Goal: Information Seeking & Learning: Learn about a topic

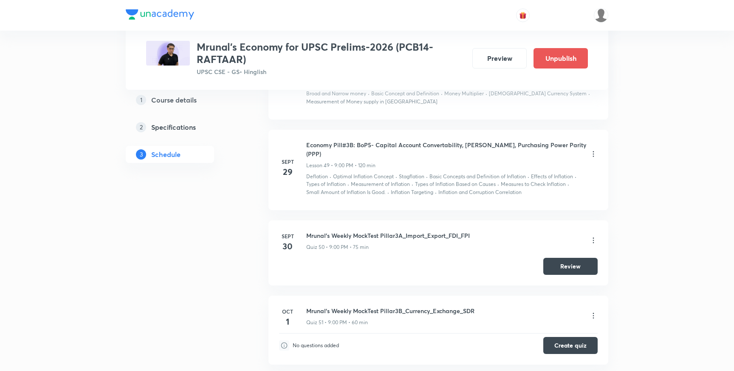
scroll to position [4084, 0]
click at [589, 258] on button "Review" at bounding box center [570, 266] width 54 height 17
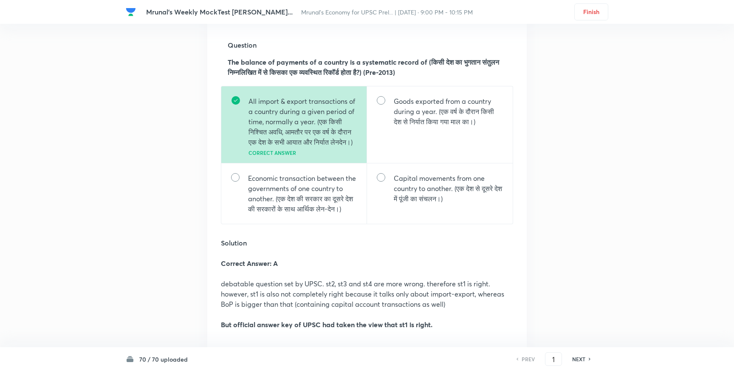
scroll to position [207, 0]
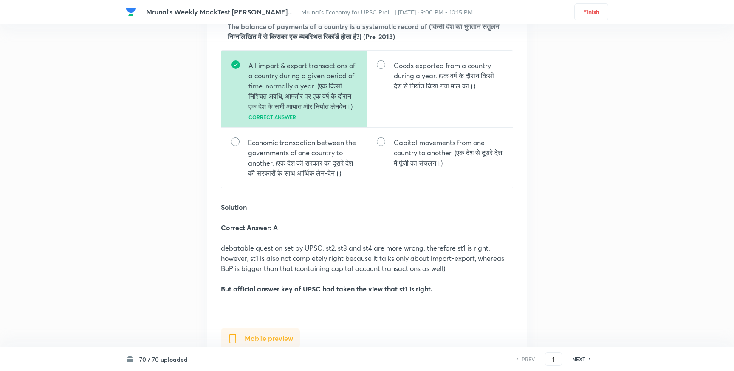
scroll to position [238, 0]
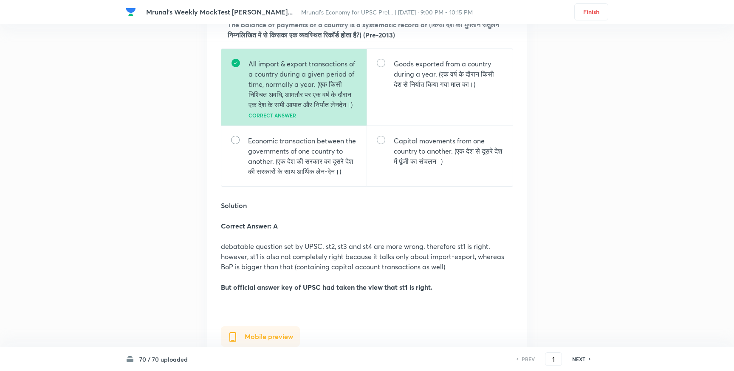
click at [586, 359] on div "NEXT" at bounding box center [580, 359] width 23 height 8
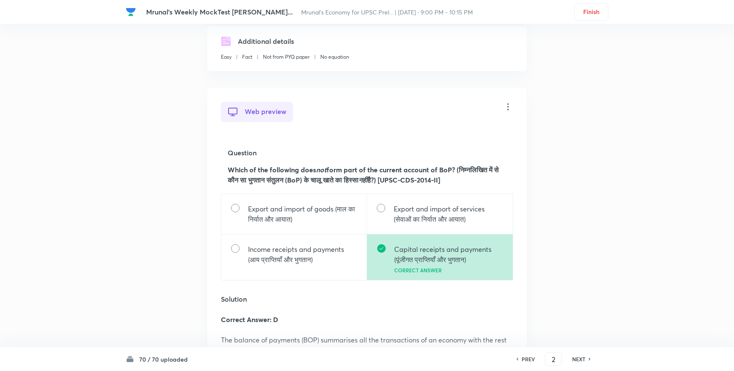
scroll to position [1161, 0]
click at [528, 356] on h6 "PREV" at bounding box center [528, 359] width 13 height 8
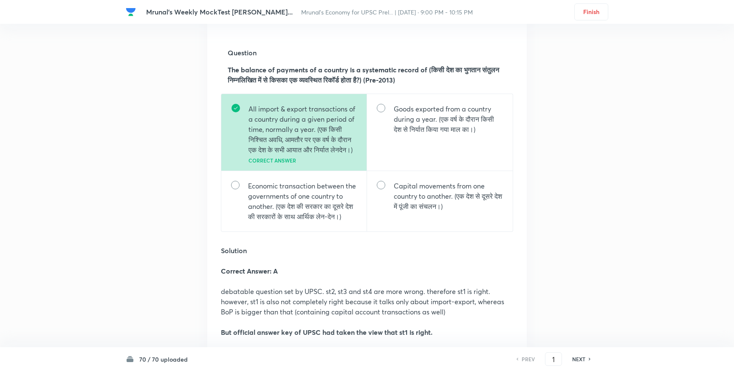
click at [580, 358] on h6 "NEXT" at bounding box center [578, 359] width 13 height 8
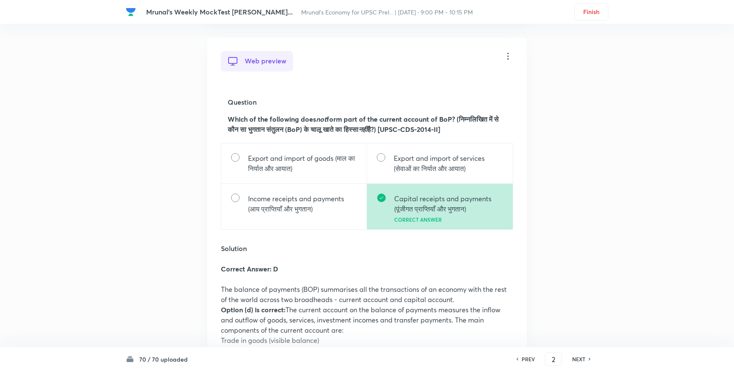
scroll to position [1216, 0]
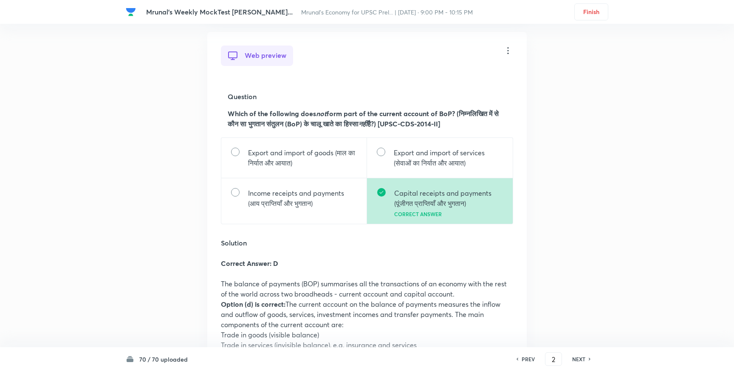
click at [584, 356] on h6 "NEXT" at bounding box center [578, 359] width 13 height 8
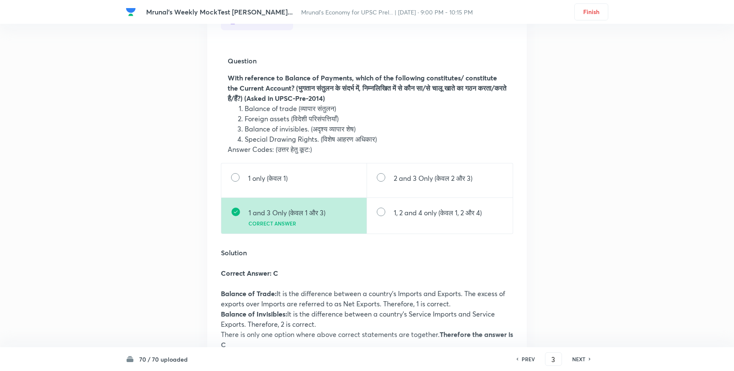
scroll to position [2341, 0]
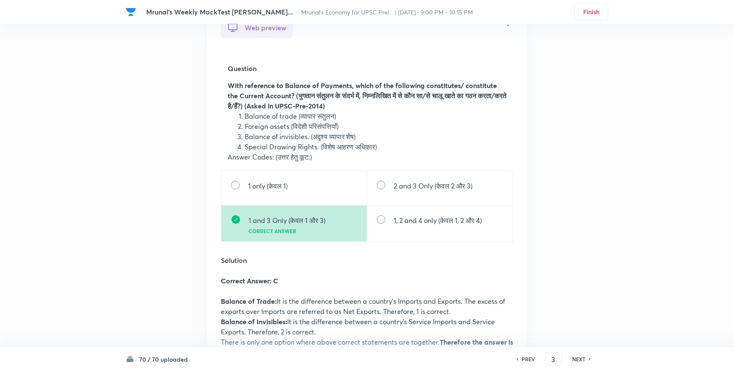
click at [581, 358] on h6 "NEXT" at bounding box center [578, 359] width 13 height 8
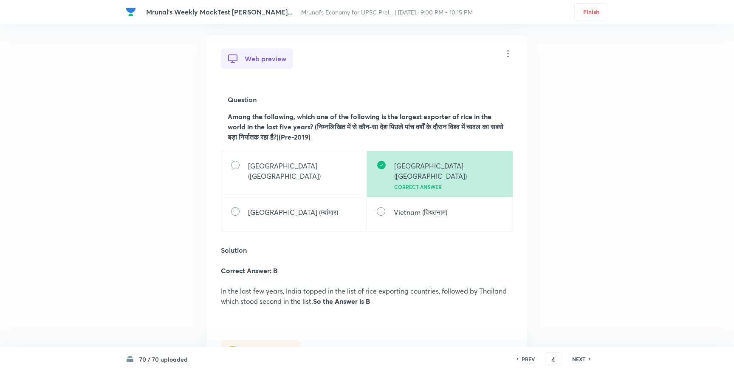
scroll to position [3362, 0]
click at [582, 357] on h6 "NEXT" at bounding box center [578, 359] width 13 height 8
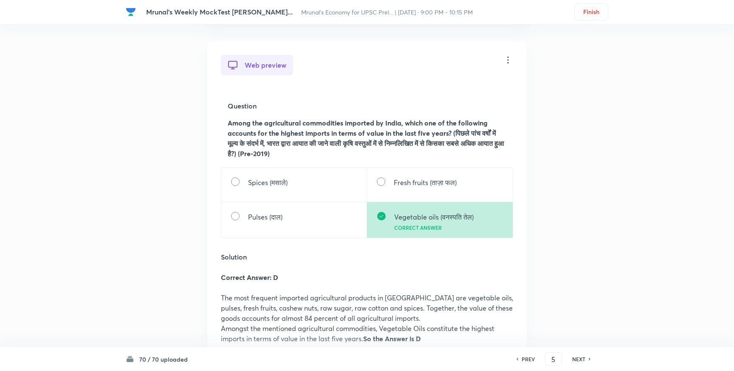
scroll to position [4201, 0]
click at [582, 355] on h6 "NEXT" at bounding box center [578, 359] width 13 height 8
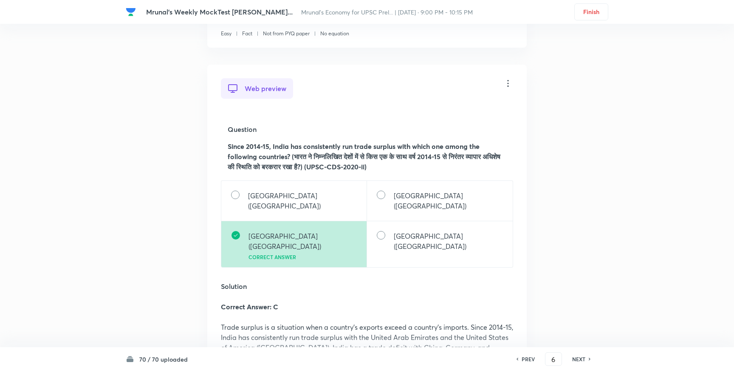
scroll to position [5132, 0]
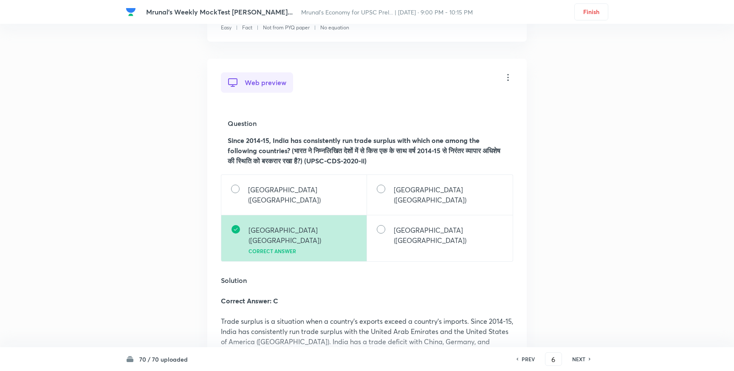
click at [583, 356] on h6 "NEXT" at bounding box center [578, 359] width 13 height 8
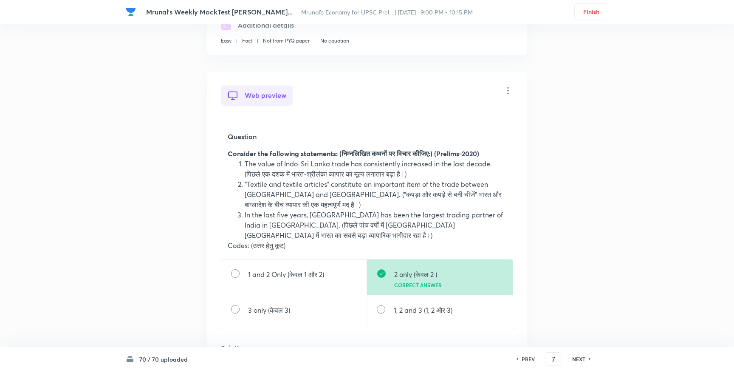
scroll to position [6050, 0]
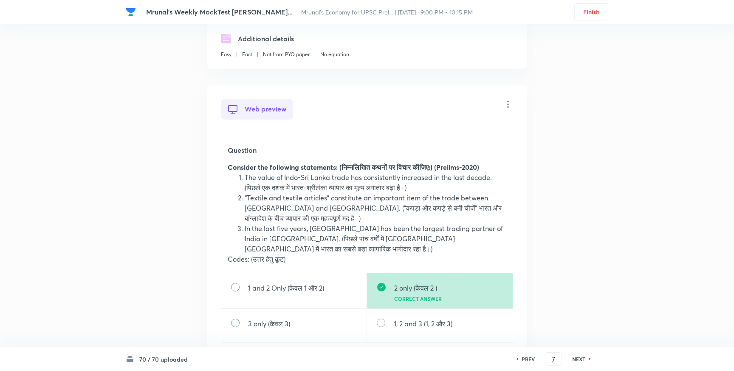
click at [577, 356] on h6 "NEXT" at bounding box center [578, 359] width 13 height 8
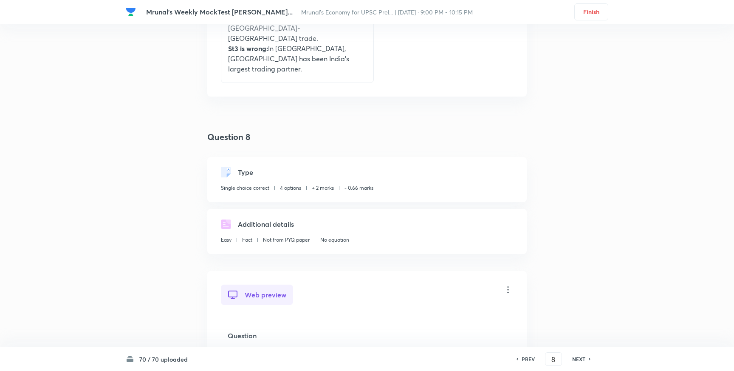
scroll to position [7071, 0]
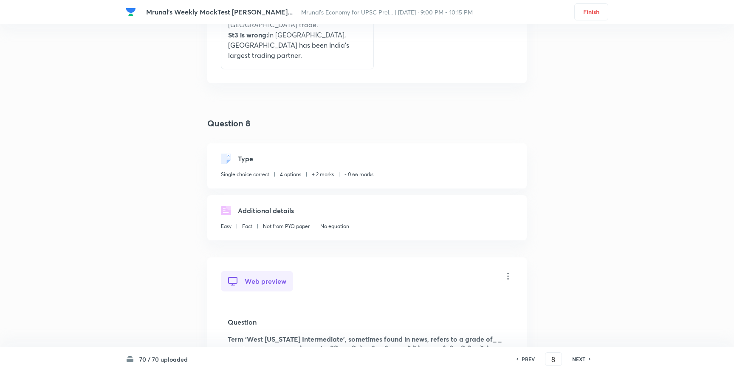
click at [580, 357] on h6 "NEXT" at bounding box center [578, 359] width 13 height 8
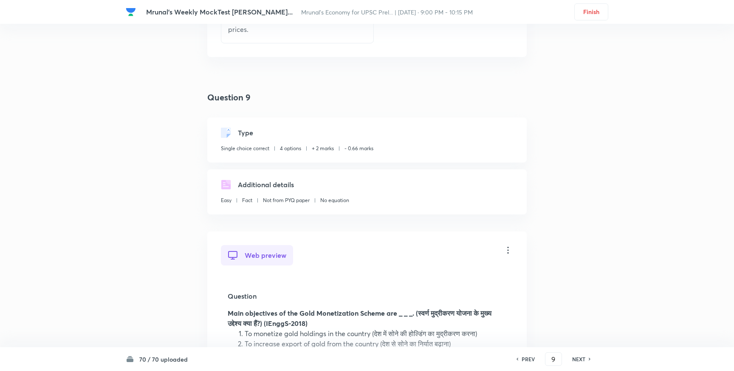
click at [580, 360] on h6 "NEXT" at bounding box center [578, 359] width 13 height 8
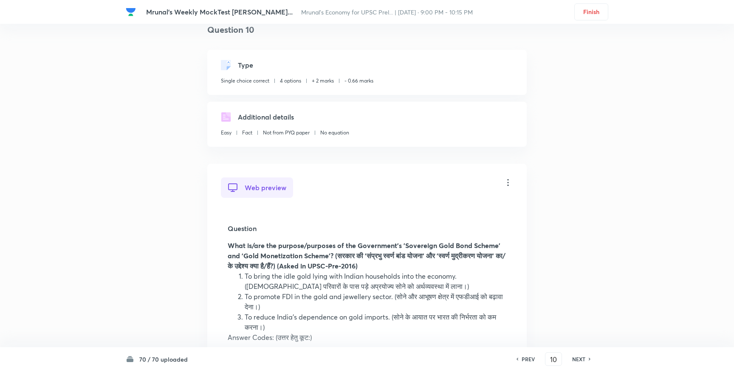
click at [581, 360] on h6 "NEXT" at bounding box center [578, 359] width 13 height 8
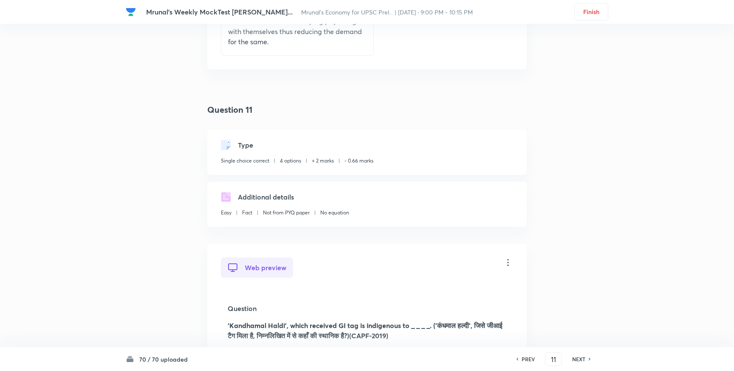
scroll to position [10456, 0]
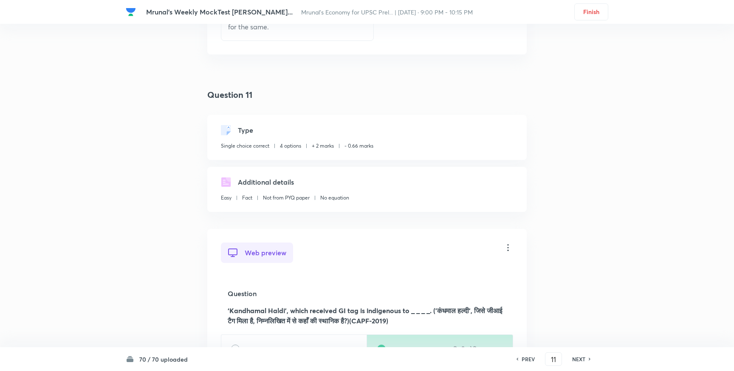
click at [577, 355] on h6 "NEXT" at bounding box center [578, 359] width 13 height 8
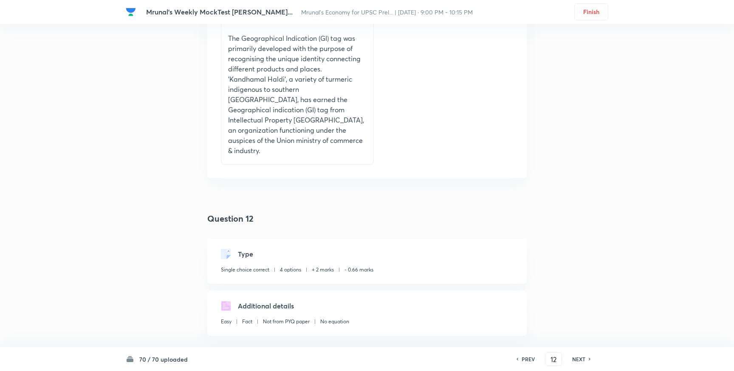
scroll to position [11328, 0]
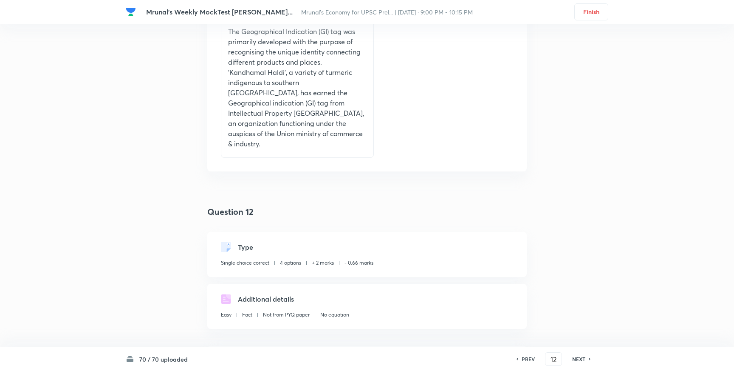
click at [577, 358] on h6 "NEXT" at bounding box center [578, 359] width 13 height 8
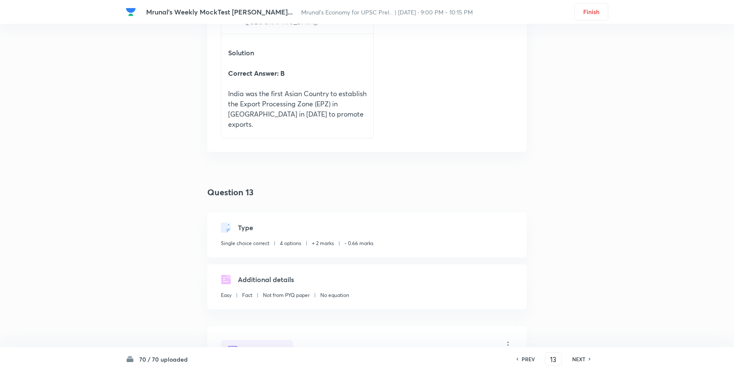
click at [580, 356] on h6 "NEXT" at bounding box center [578, 359] width 13 height 8
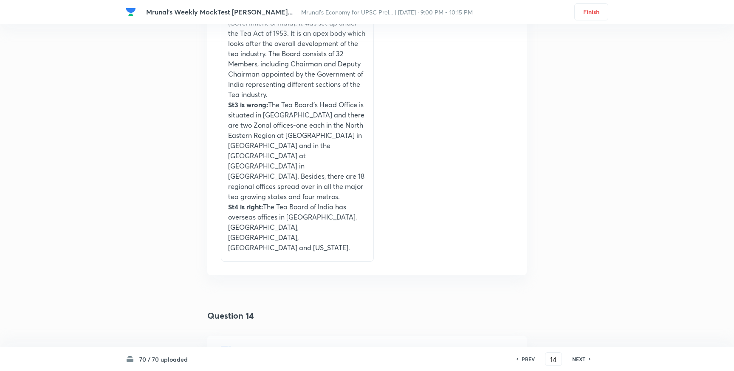
scroll to position [13495, 0]
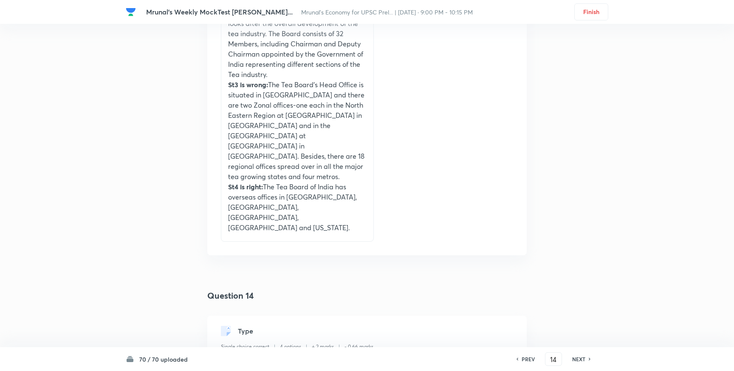
click at [579, 359] on h6 "NEXT" at bounding box center [578, 359] width 13 height 8
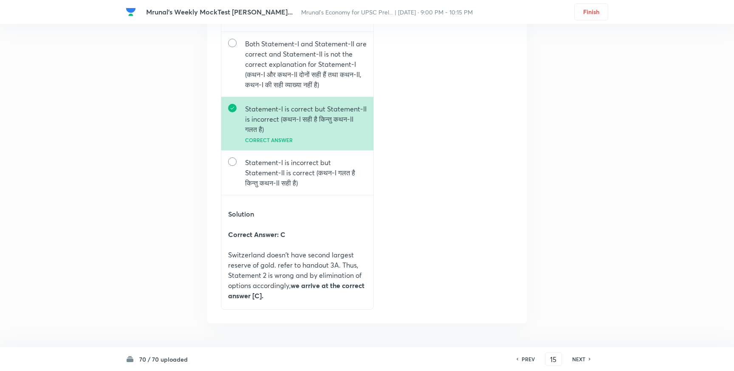
scroll to position [14576, 0]
click at [580, 358] on h6 "NEXT" at bounding box center [578, 359] width 13 height 8
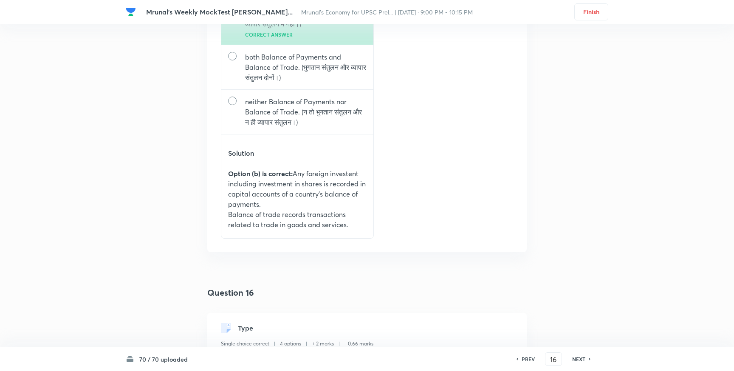
scroll to position [15591, 0]
click at [582, 358] on h6 "NEXT" at bounding box center [578, 359] width 13 height 8
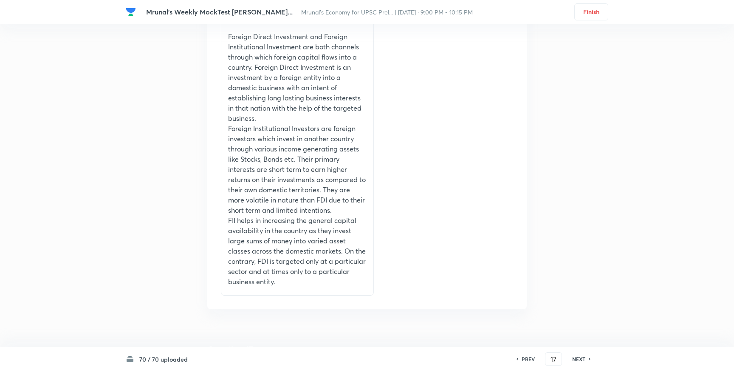
click at [582, 356] on h6 "NEXT" at bounding box center [578, 359] width 13 height 8
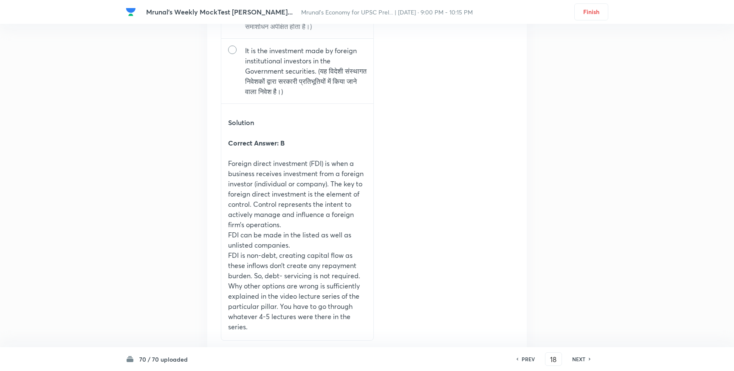
scroll to position [18106, 0]
click at [582, 359] on h6 "NEXT" at bounding box center [578, 359] width 13 height 8
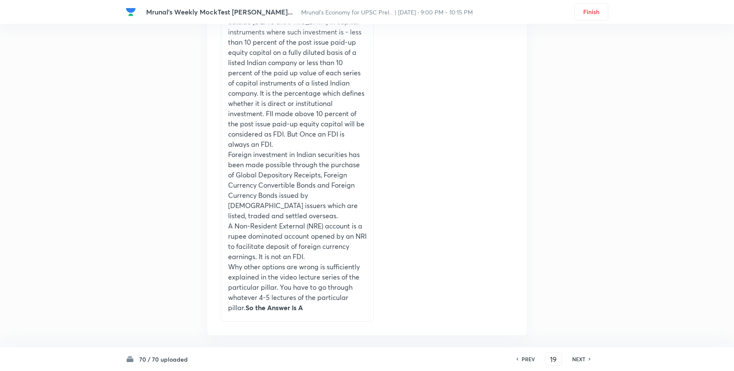
scroll to position [19632, 0]
click at [580, 359] on h6 "NEXT" at bounding box center [578, 359] width 13 height 8
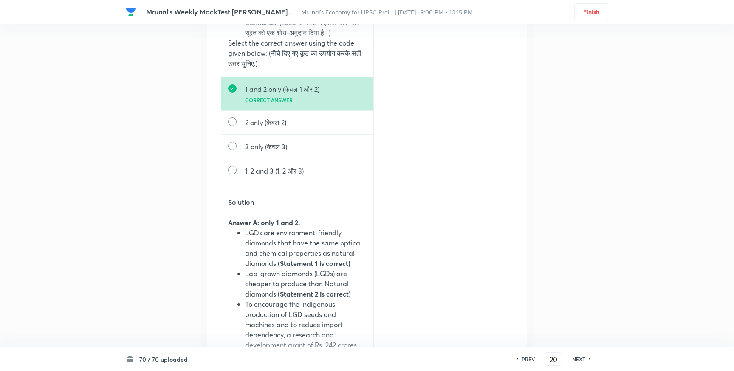
scroll to position [20741, 0]
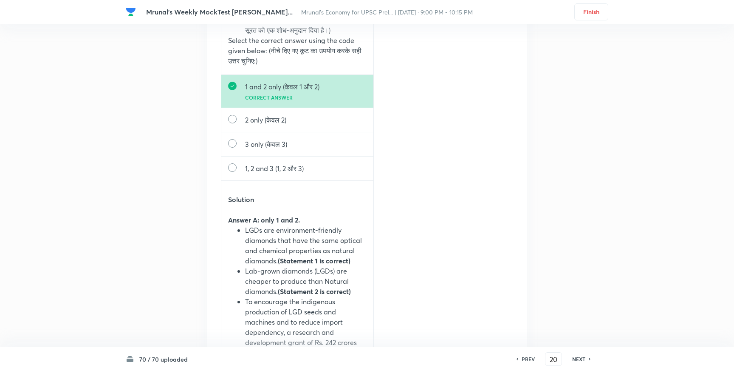
click at [580, 358] on h6 "NEXT" at bounding box center [578, 359] width 13 height 8
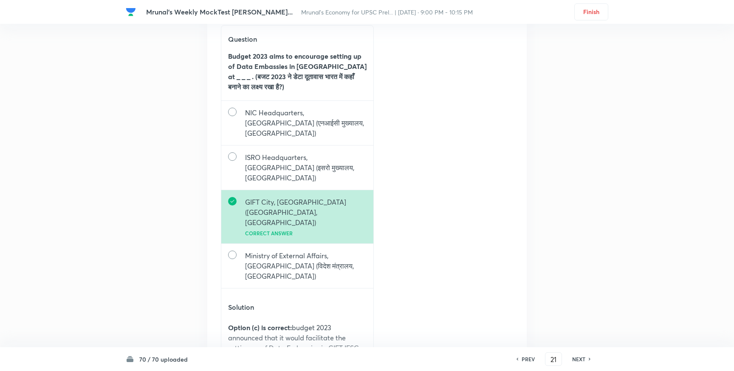
scroll to position [21672, 0]
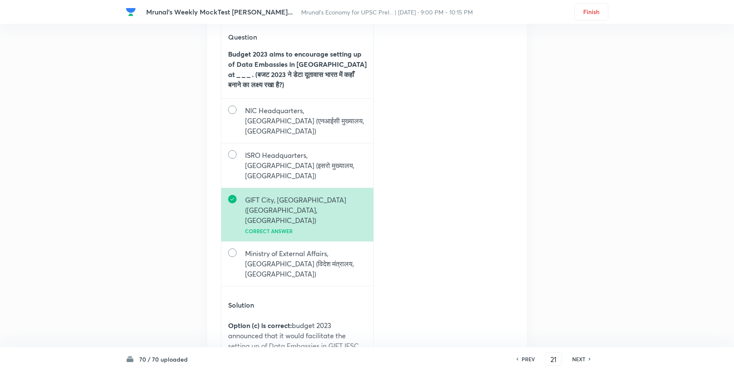
click at [583, 359] on h6 "NEXT" at bounding box center [578, 359] width 13 height 8
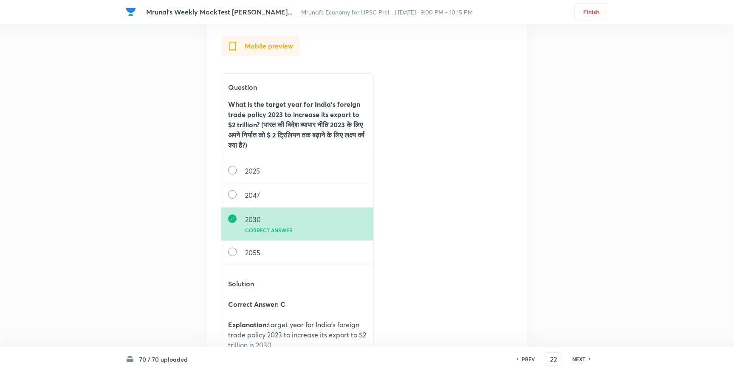
scroll to position [22553, 0]
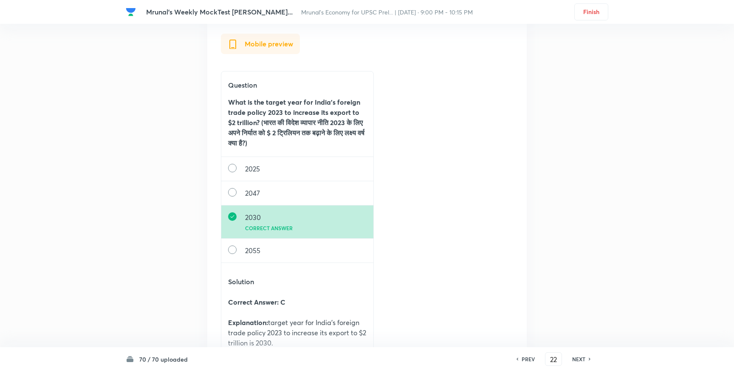
click at [585, 357] on h6 "NEXT" at bounding box center [578, 359] width 13 height 8
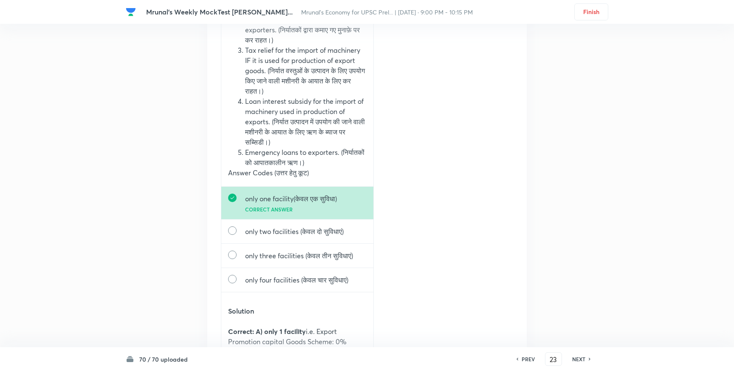
scroll to position [23564, 0]
click at [577, 357] on h6 "NEXT" at bounding box center [578, 359] width 13 height 8
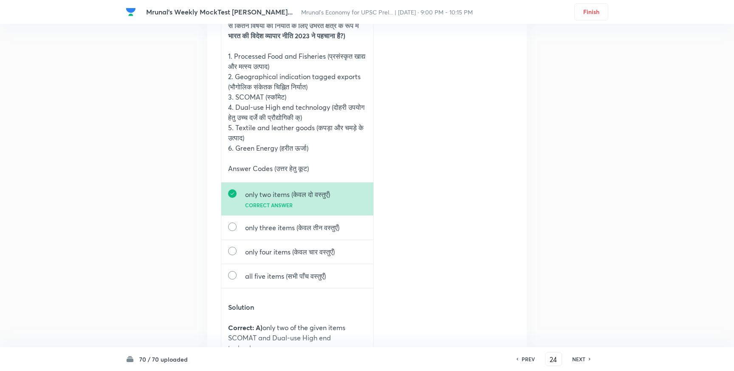
scroll to position [24565, 0]
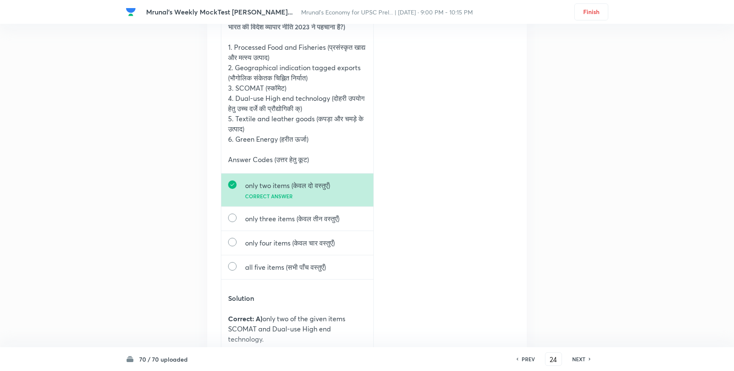
click at [583, 358] on h6 "NEXT" at bounding box center [578, 359] width 13 height 8
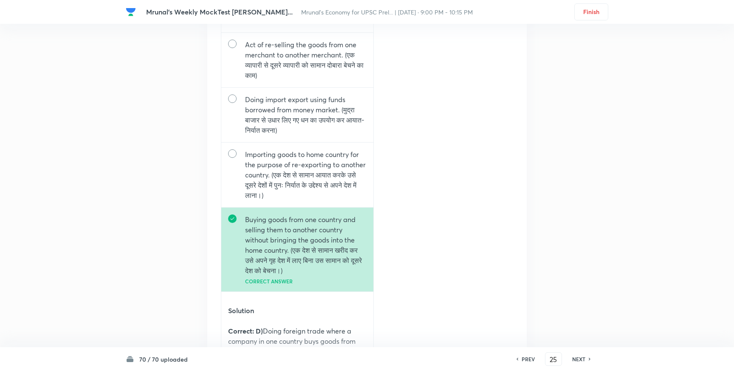
scroll to position [25530, 0]
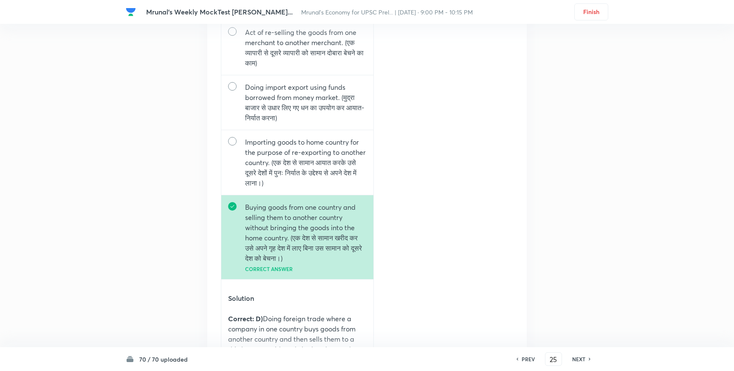
click at [580, 359] on h6 "NEXT" at bounding box center [578, 359] width 13 height 8
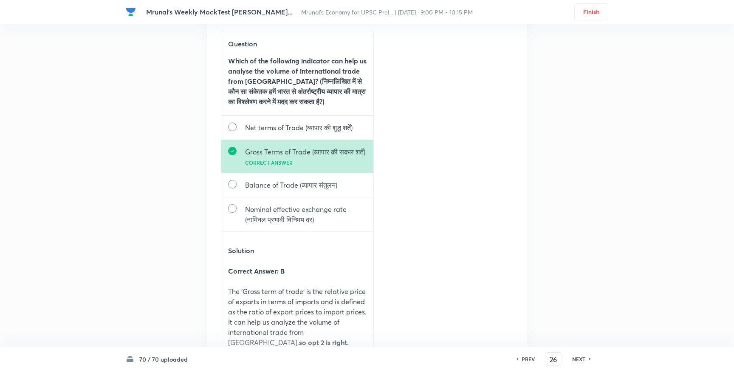
scroll to position [26449, 0]
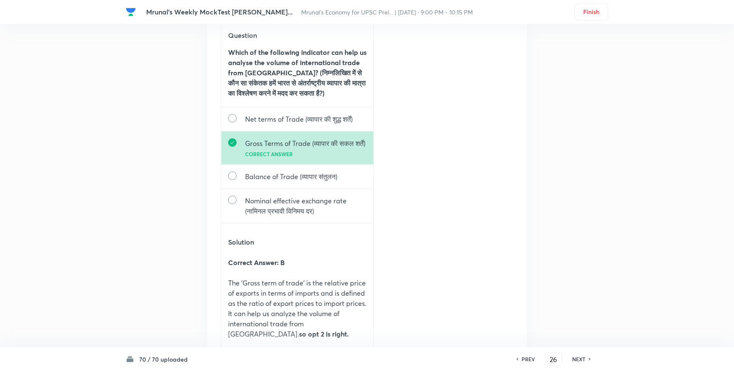
click at [581, 358] on h6 "NEXT" at bounding box center [578, 359] width 13 height 8
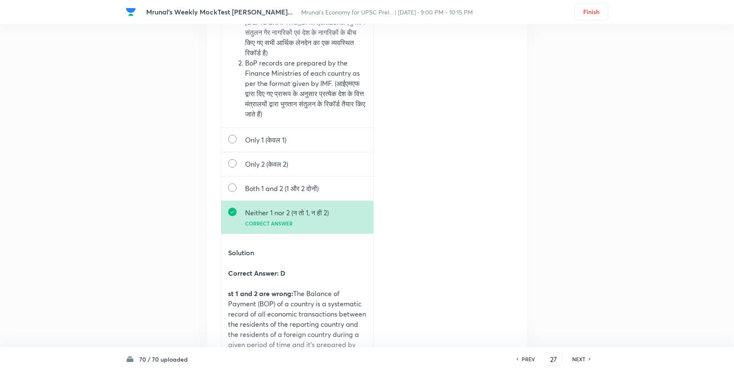
scroll to position [27459, 0]
click at [577, 359] on h6 "NEXT" at bounding box center [578, 359] width 13 height 8
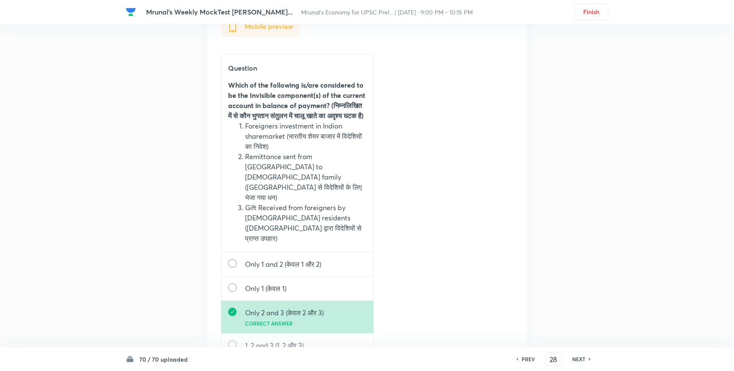
scroll to position [28347, 0]
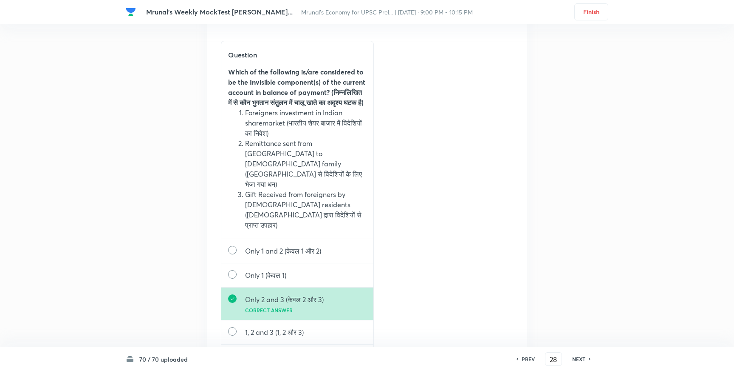
click at [578, 357] on h6 "NEXT" at bounding box center [578, 359] width 13 height 8
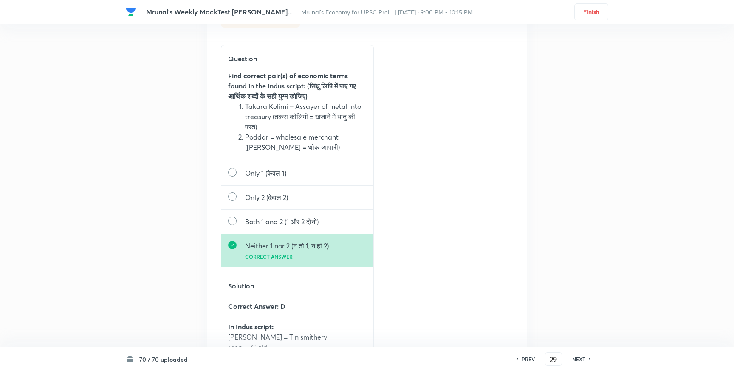
scroll to position [29326, 0]
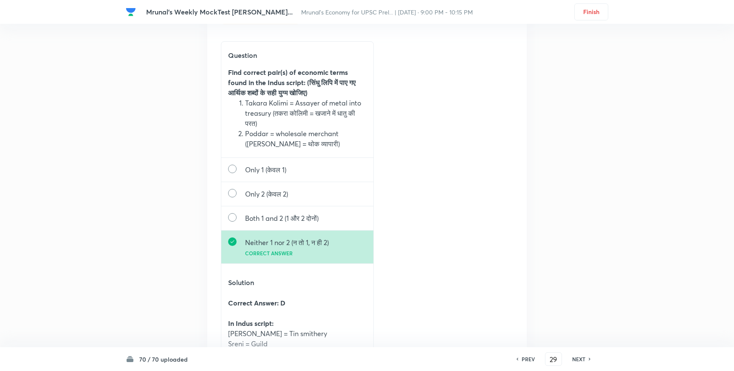
click at [579, 359] on h6 "NEXT" at bounding box center [578, 359] width 13 height 8
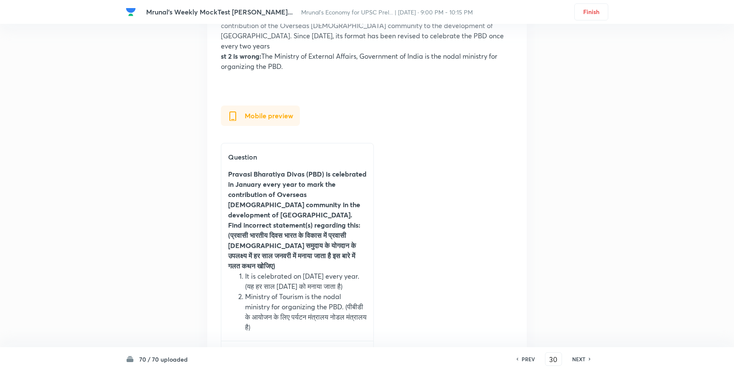
click at [534, 357] on h6 "PREV" at bounding box center [528, 359] width 13 height 8
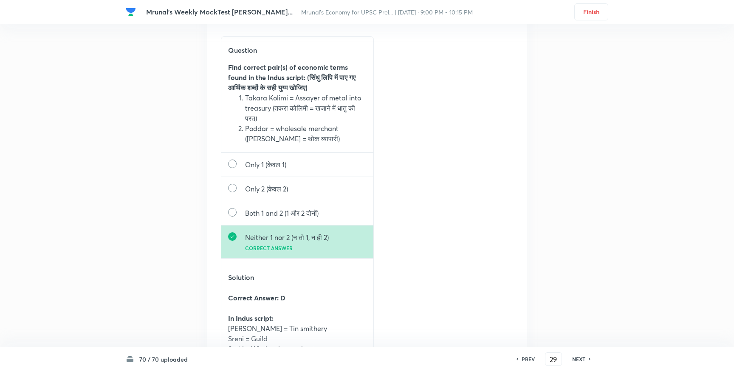
scroll to position [29337, 0]
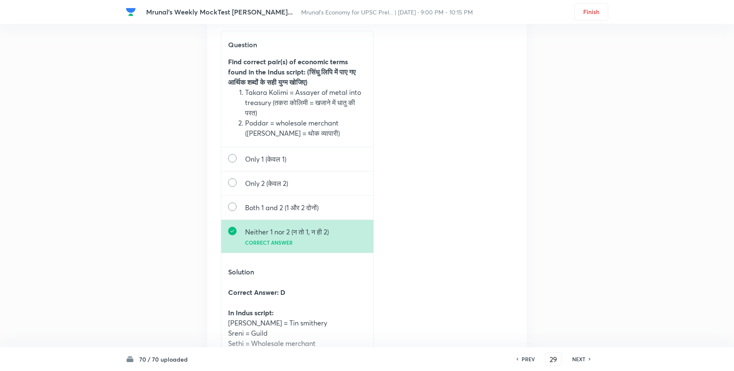
click at [581, 359] on h6 "NEXT" at bounding box center [578, 359] width 13 height 8
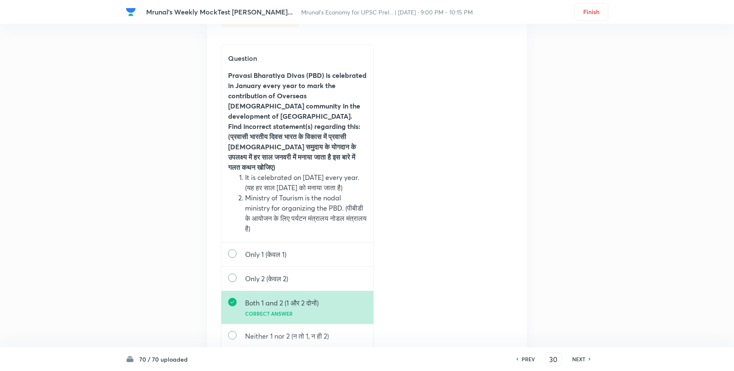
scroll to position [30312, 0]
click at [574, 356] on h6 "NEXT" at bounding box center [578, 359] width 13 height 8
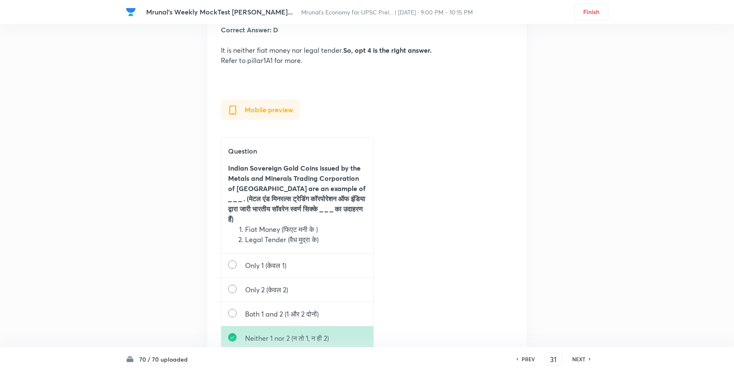
click at [581, 356] on h6 "NEXT" at bounding box center [578, 359] width 13 height 8
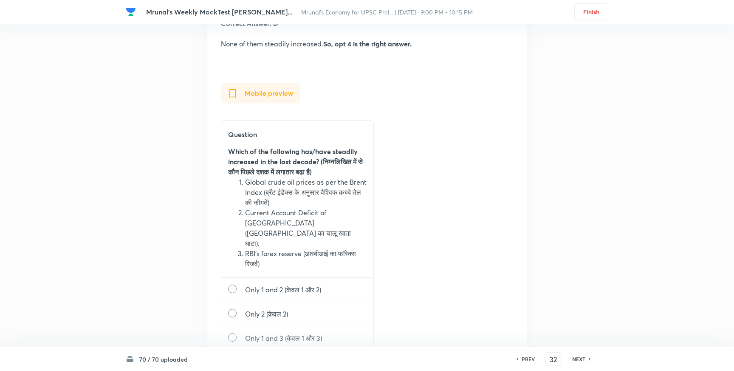
scroll to position [32125, 0]
click at [580, 361] on h6 "NEXT" at bounding box center [578, 359] width 13 height 8
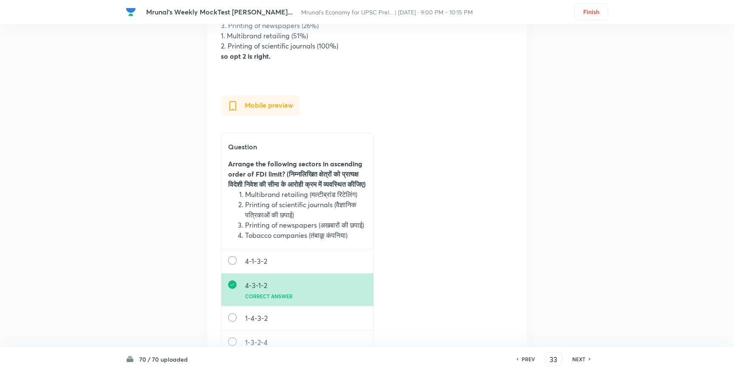
scroll to position [33046, 0]
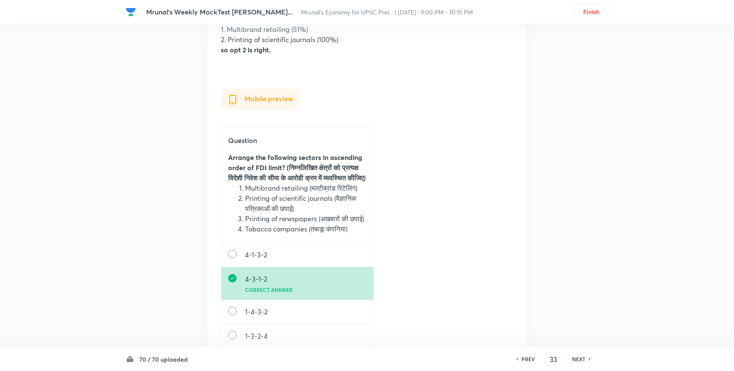
click at [577, 358] on h6 "NEXT" at bounding box center [578, 359] width 13 height 8
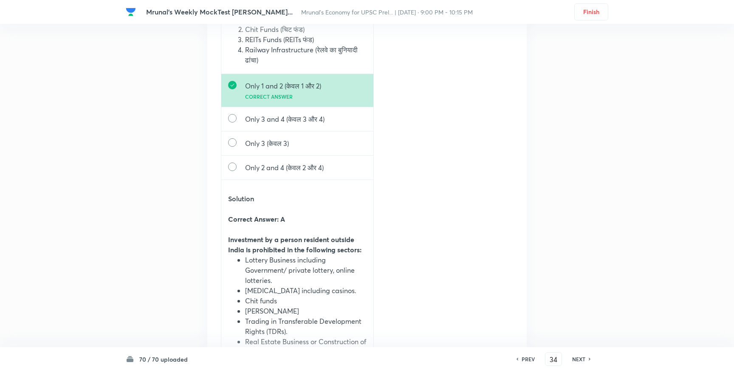
scroll to position [34207, 0]
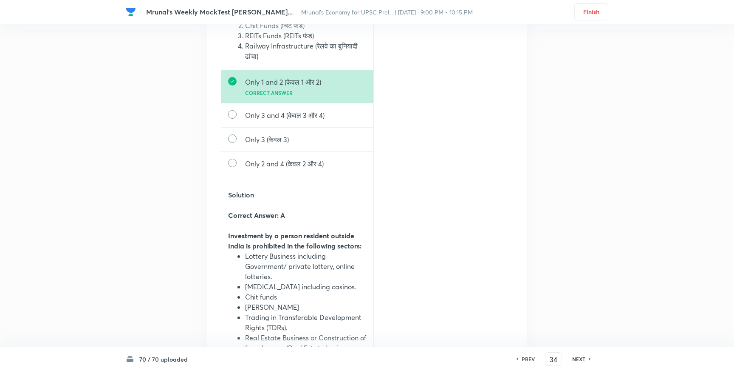
click at [580, 360] on h6 "NEXT" at bounding box center [578, 359] width 13 height 8
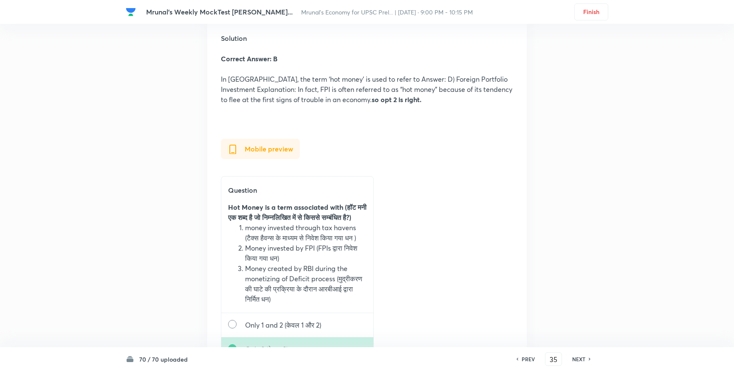
scroll to position [35138, 0]
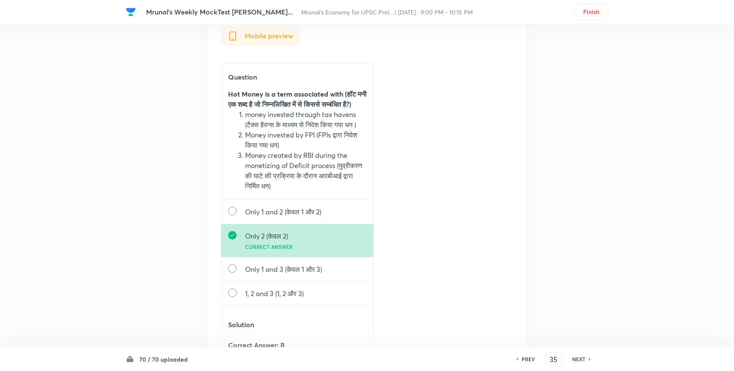
click at [583, 359] on h6 "NEXT" at bounding box center [578, 359] width 13 height 8
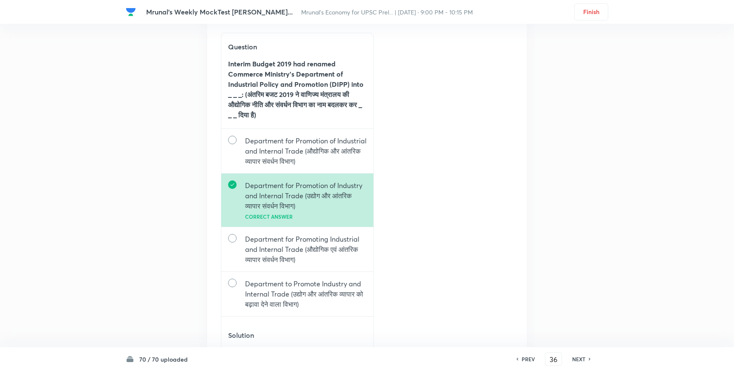
scroll to position [36107, 0]
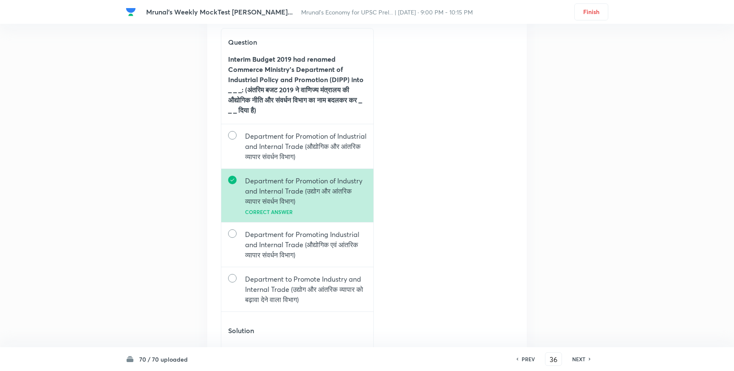
click at [580, 357] on h6 "NEXT" at bounding box center [578, 359] width 13 height 8
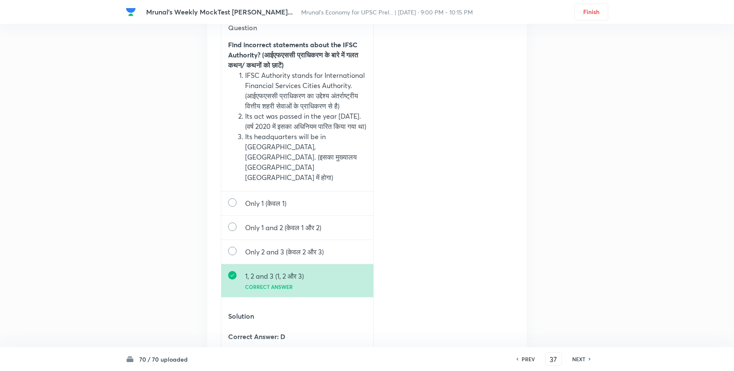
scroll to position [37132, 0]
click at [579, 363] on div "PREV 37 ​ NEXT" at bounding box center [554, 359] width 110 height 14
click at [582, 356] on h6 "NEXT" at bounding box center [578, 359] width 13 height 8
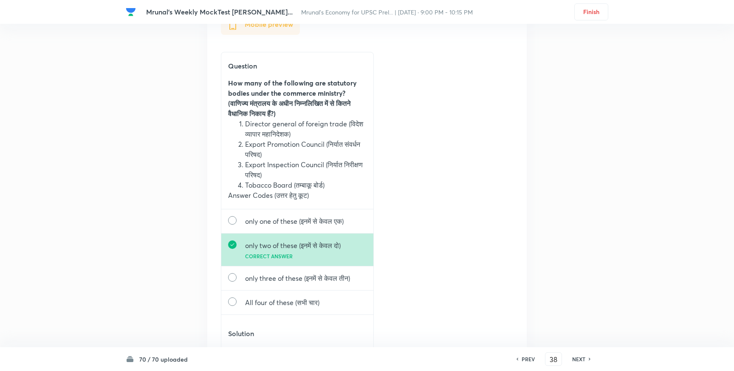
scroll to position [38165, 0]
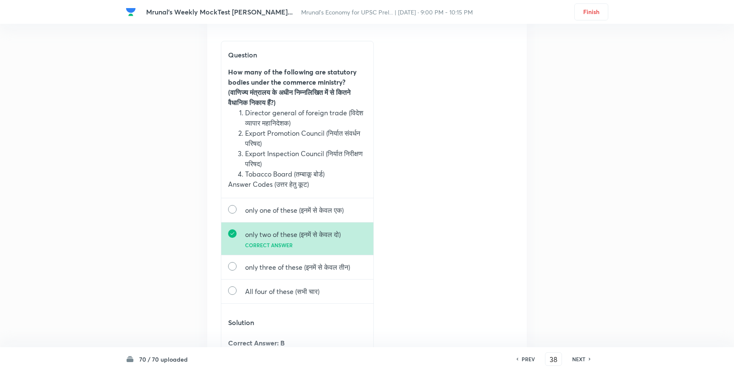
click at [579, 359] on h6 "NEXT" at bounding box center [578, 359] width 13 height 8
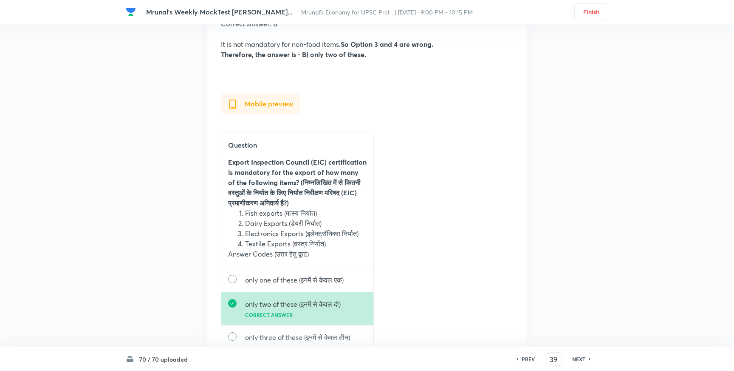
scroll to position [39056, 0]
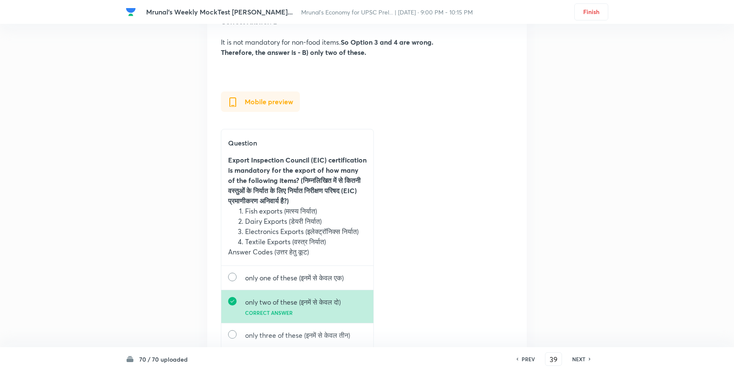
click at [575, 357] on h6 "NEXT" at bounding box center [578, 359] width 13 height 8
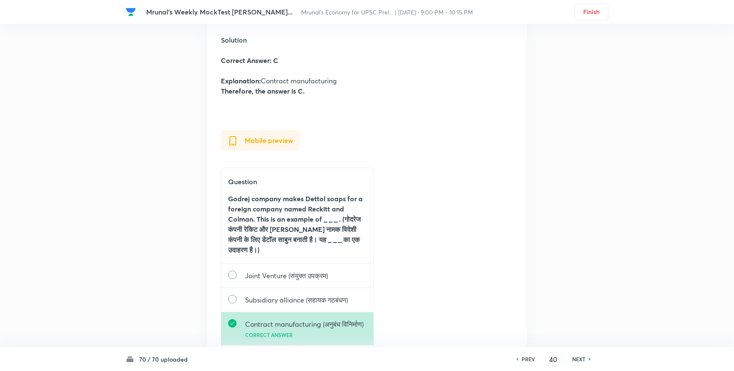
scroll to position [39899, 0]
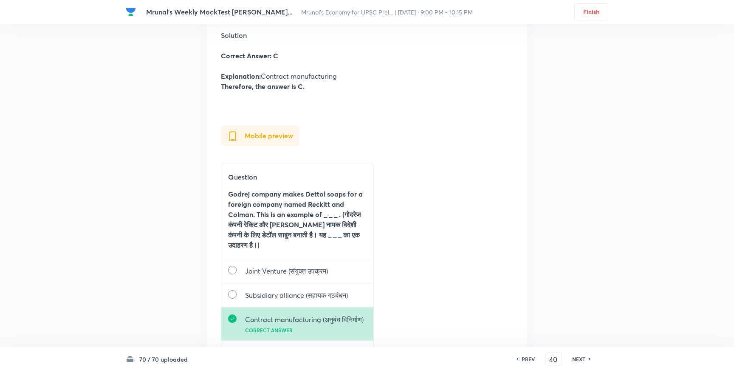
click at [578, 356] on h6 "NEXT" at bounding box center [578, 359] width 13 height 8
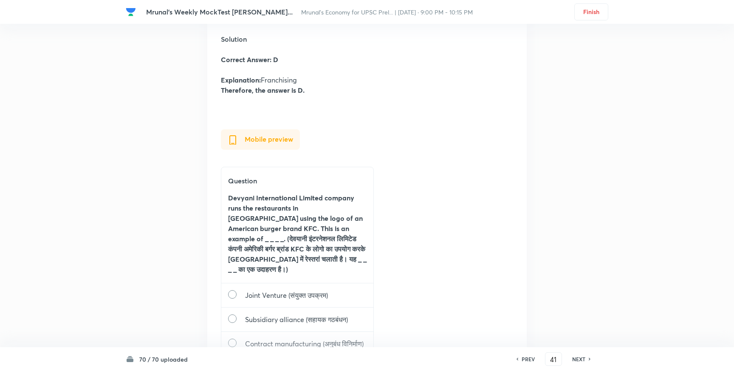
scroll to position [40717, 0]
click at [579, 354] on div "PREV 41 ​ NEXT" at bounding box center [554, 359] width 110 height 14
click at [581, 357] on h6 "NEXT" at bounding box center [578, 359] width 13 height 8
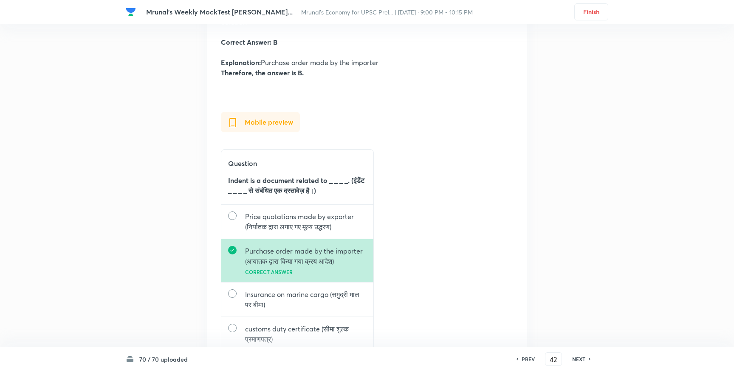
scroll to position [41564, 0]
click at [578, 357] on h6 "NEXT" at bounding box center [578, 359] width 13 height 8
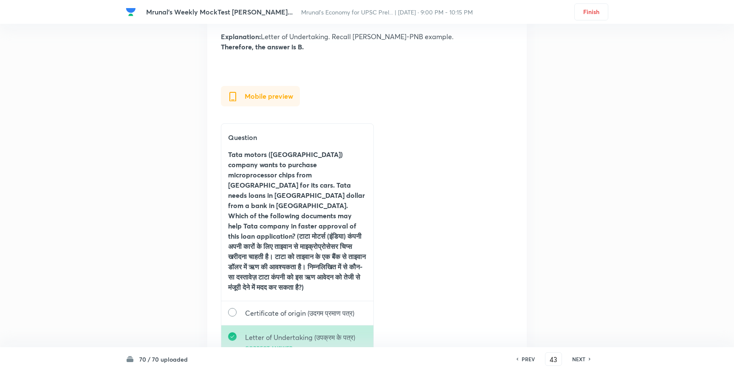
scroll to position [42468, 0]
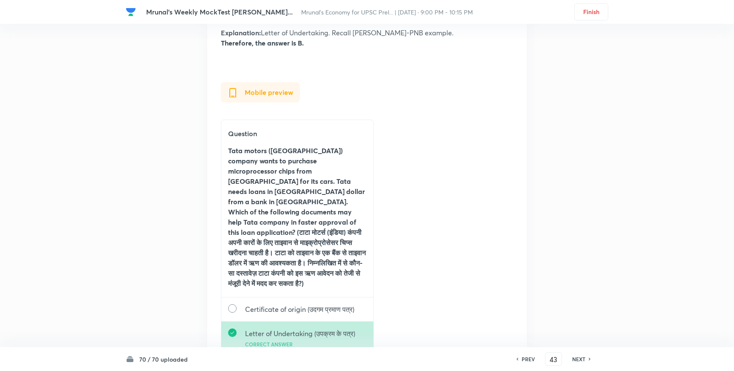
click at [578, 357] on h6 "NEXT" at bounding box center [578, 359] width 13 height 8
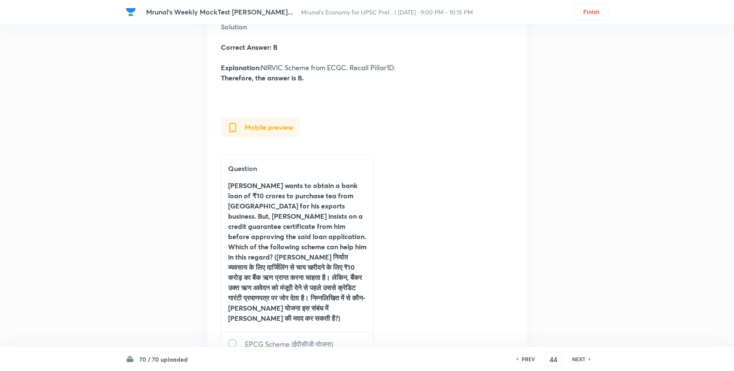
scroll to position [43392, 0]
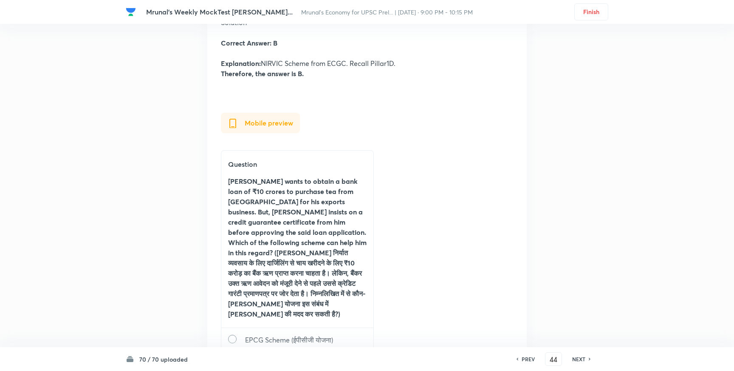
click at [583, 353] on div "PREV 44 ​ NEXT" at bounding box center [554, 359] width 110 height 14
click at [577, 356] on h6 "NEXT" at bounding box center [578, 359] width 13 height 8
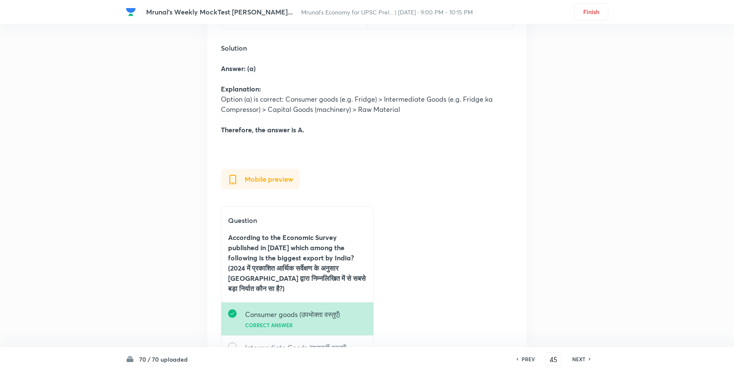
scroll to position [44288, 0]
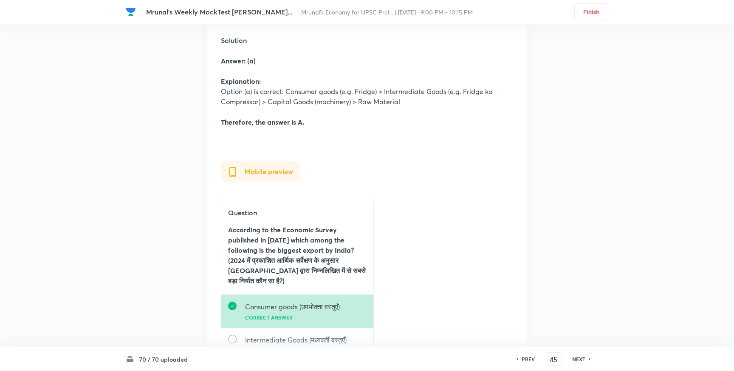
click at [578, 358] on h6 "NEXT" at bounding box center [578, 359] width 13 height 8
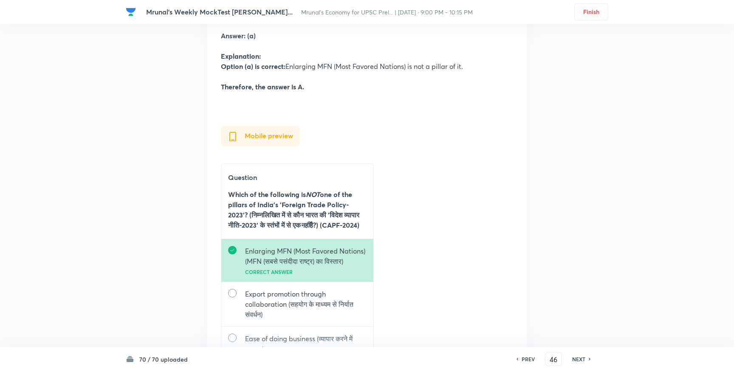
scroll to position [45254, 0]
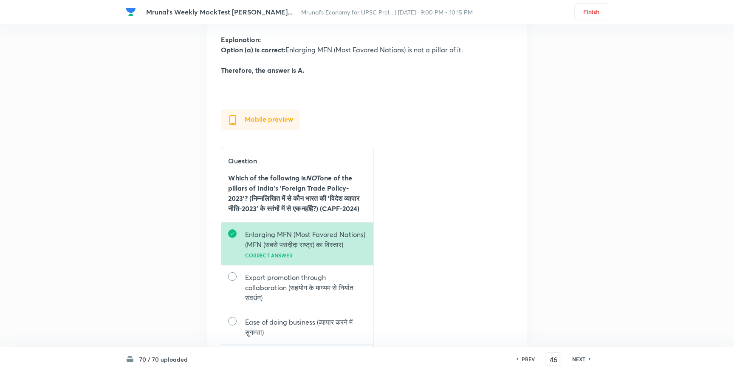
click at [580, 359] on h6 "NEXT" at bounding box center [578, 359] width 13 height 8
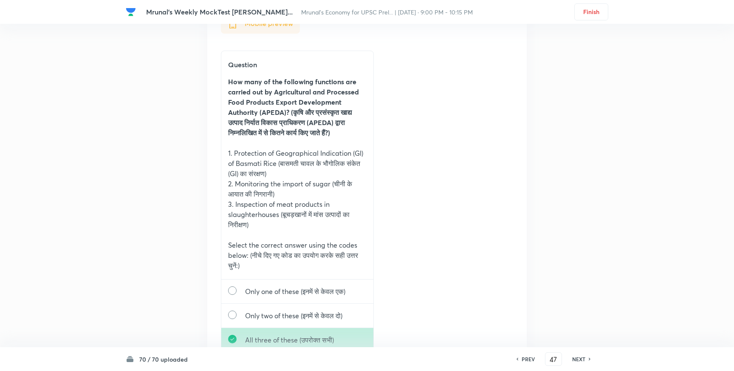
scroll to position [46322, 0]
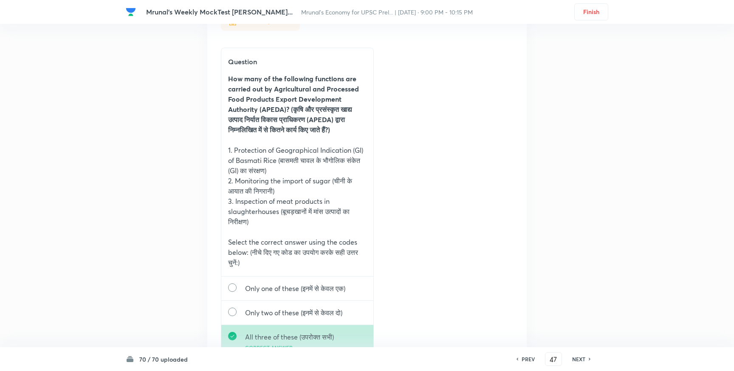
click at [579, 357] on h6 "NEXT" at bounding box center [578, 359] width 13 height 8
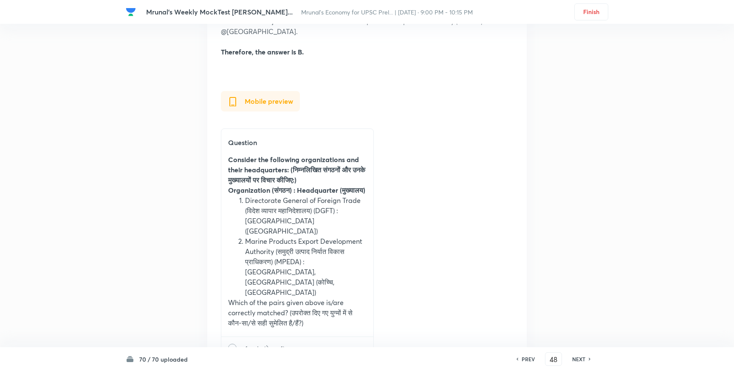
scroll to position [47349, 0]
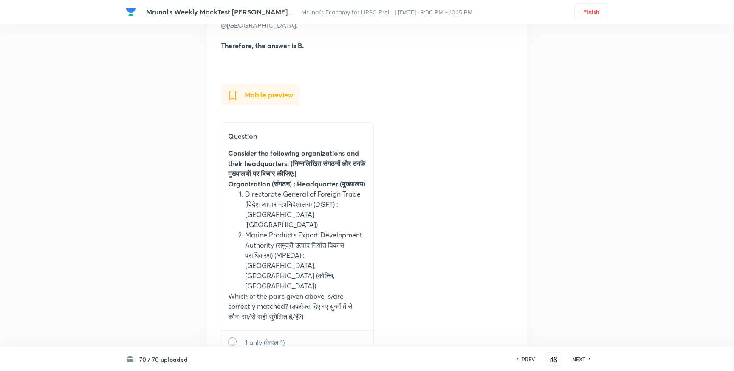
click at [576, 357] on h6 "NEXT" at bounding box center [578, 359] width 13 height 8
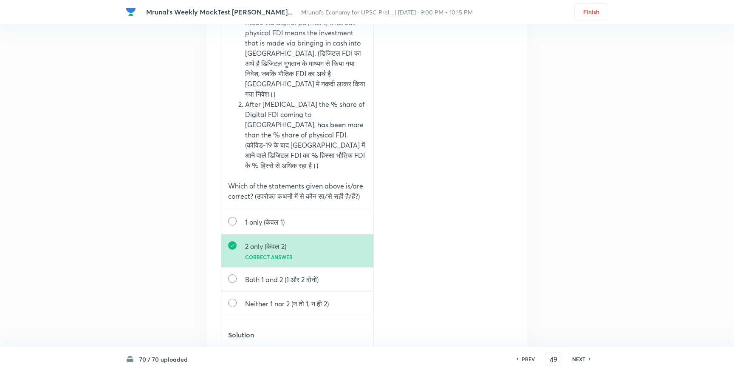
scroll to position [48710, 0]
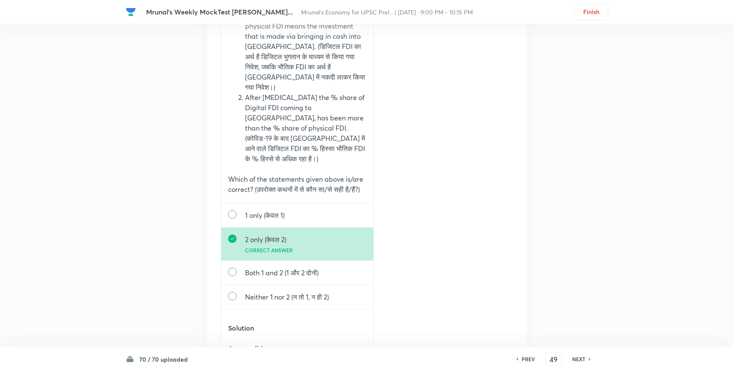
click at [578, 360] on h6 "NEXT" at bounding box center [578, 359] width 13 height 8
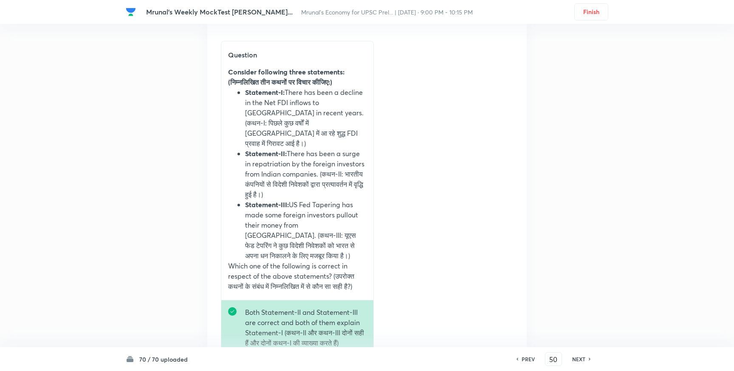
scroll to position [49890, 0]
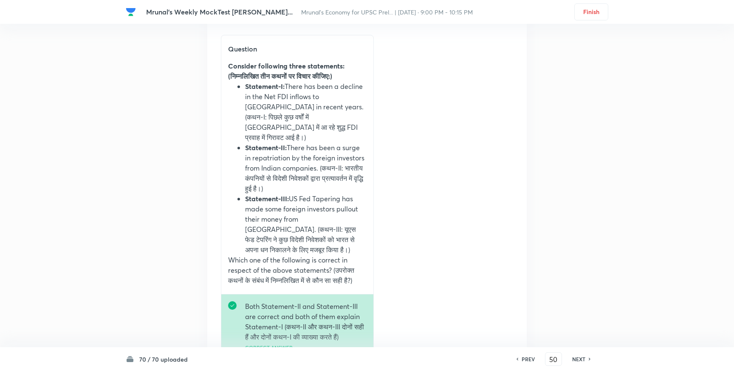
click at [579, 360] on h6 "NEXT" at bounding box center [578, 359] width 13 height 8
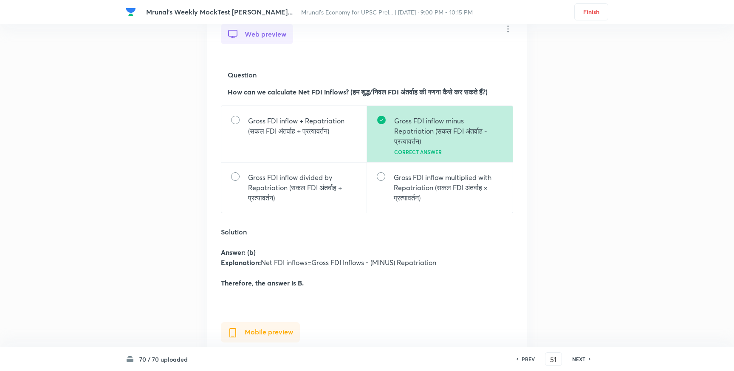
scroll to position [50725, 0]
click at [579, 359] on h6 "NEXT" at bounding box center [578, 359] width 13 height 8
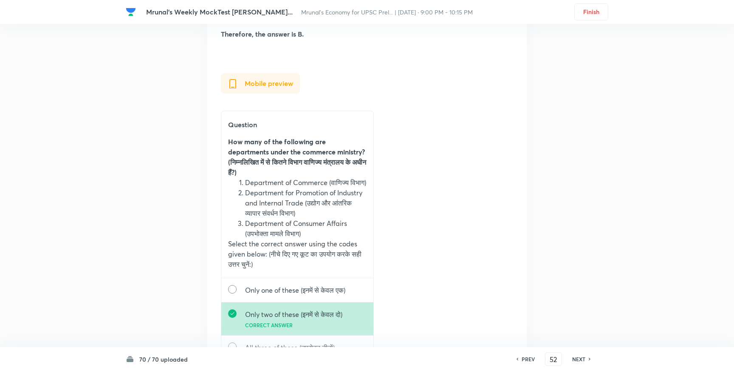
scroll to position [51975, 0]
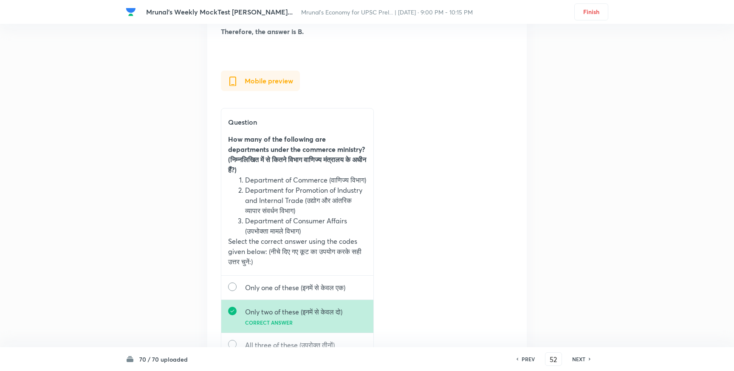
click at [578, 357] on h6 "NEXT" at bounding box center [578, 359] width 13 height 8
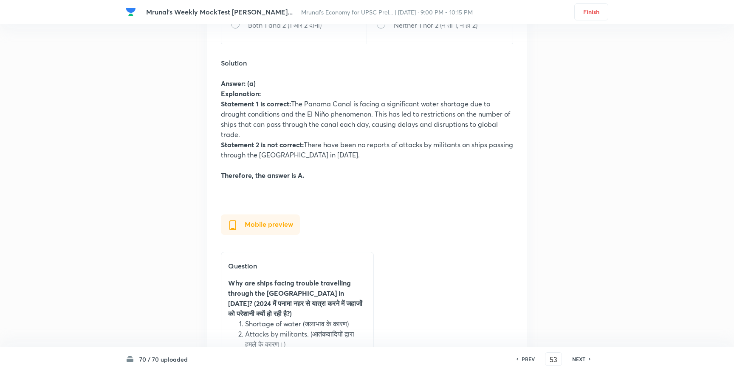
scroll to position [52974, 0]
click at [579, 356] on h6 "NEXT" at bounding box center [578, 359] width 13 height 8
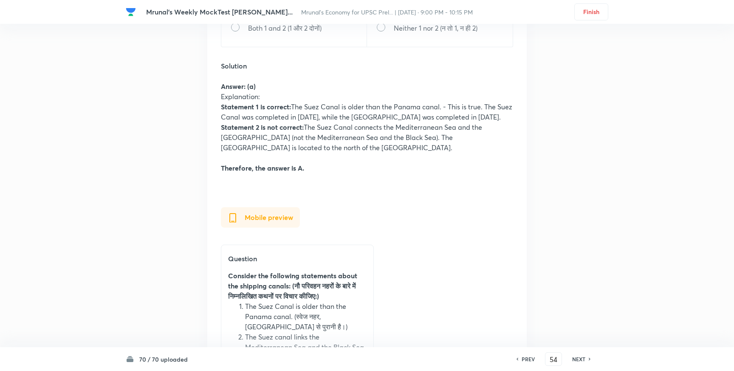
scroll to position [54031, 0]
click at [575, 357] on h6 "NEXT" at bounding box center [578, 359] width 13 height 8
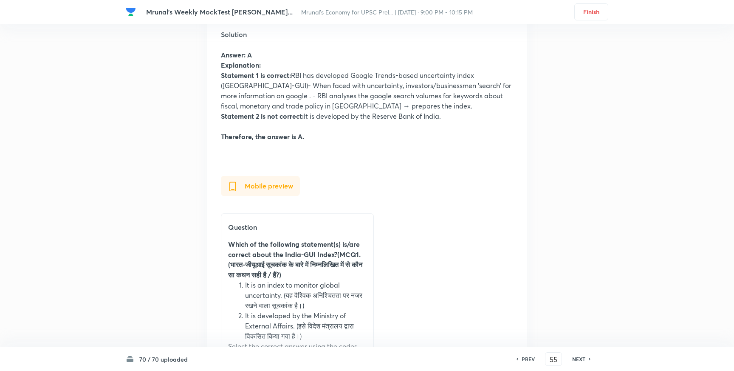
scroll to position [55144, 0]
click at [578, 359] on h6 "NEXT" at bounding box center [578, 359] width 13 height 8
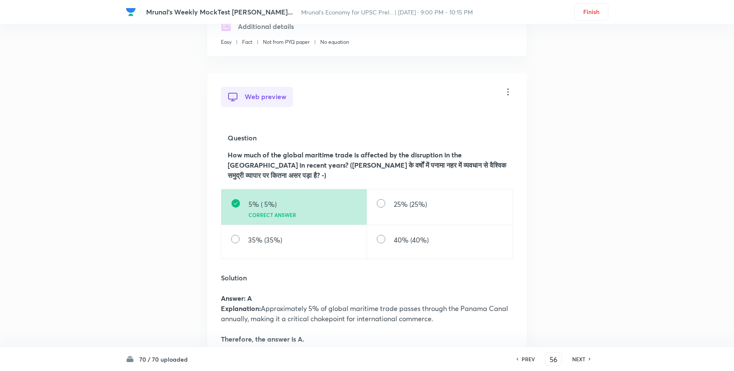
scroll to position [55940, 0]
click at [579, 357] on h6 "NEXT" at bounding box center [578, 359] width 13 height 8
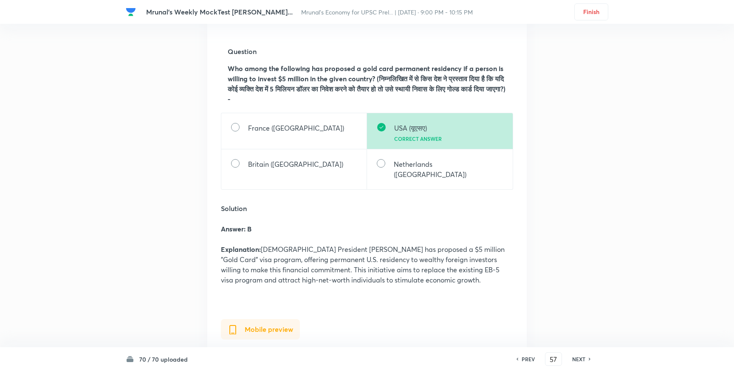
scroll to position [56868, 0]
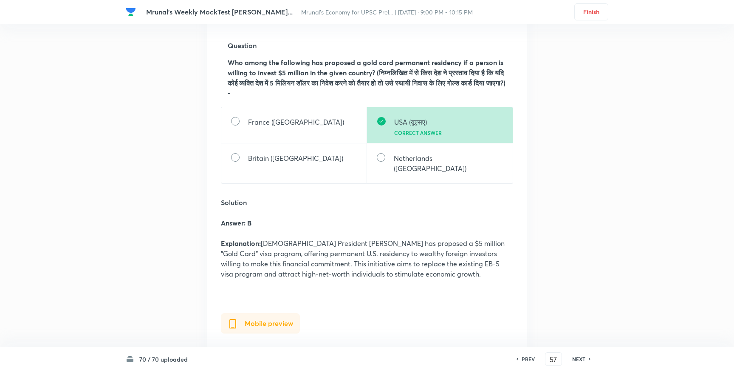
click at [580, 359] on h6 "NEXT" at bounding box center [578, 359] width 13 height 8
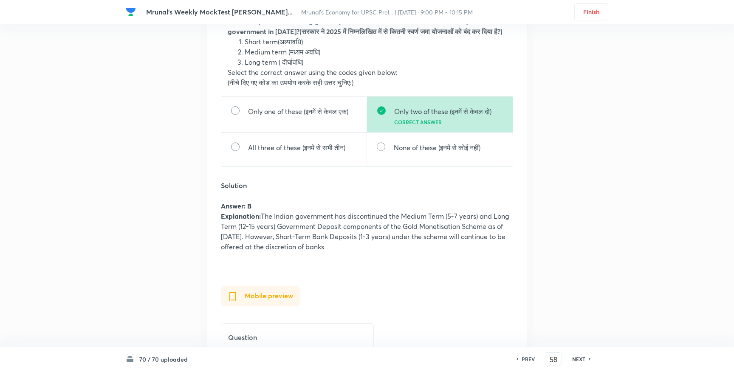
scroll to position [57839, 0]
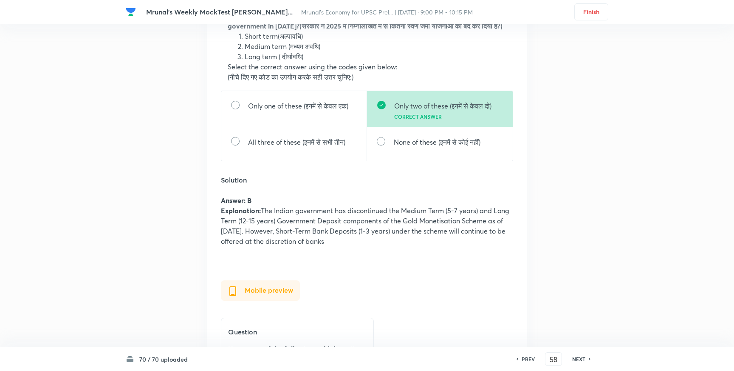
click at [578, 359] on h6 "NEXT" at bounding box center [578, 359] width 13 height 8
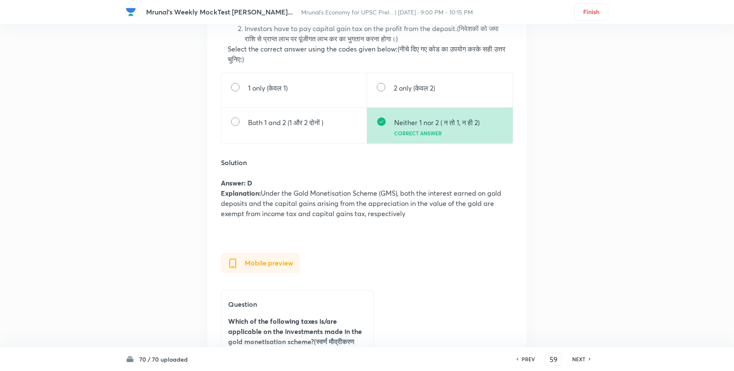
scroll to position [58842, 0]
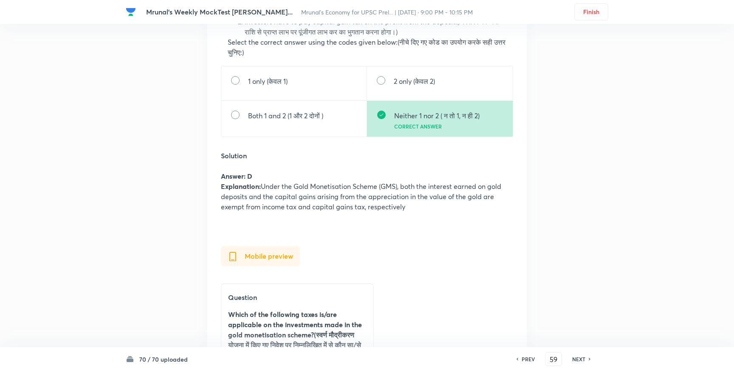
click at [578, 359] on h6 "NEXT" at bounding box center [578, 359] width 13 height 8
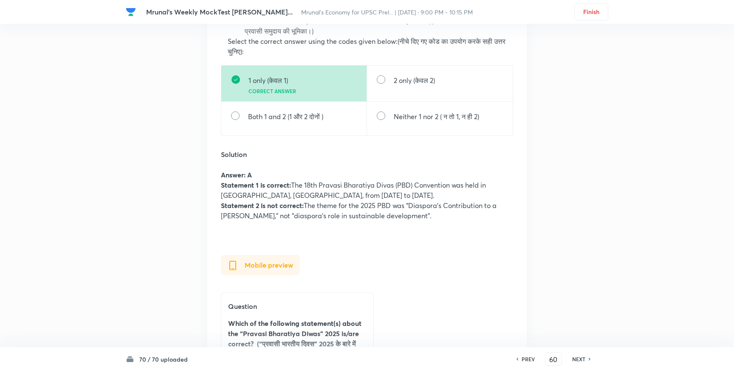
scroll to position [59826, 0]
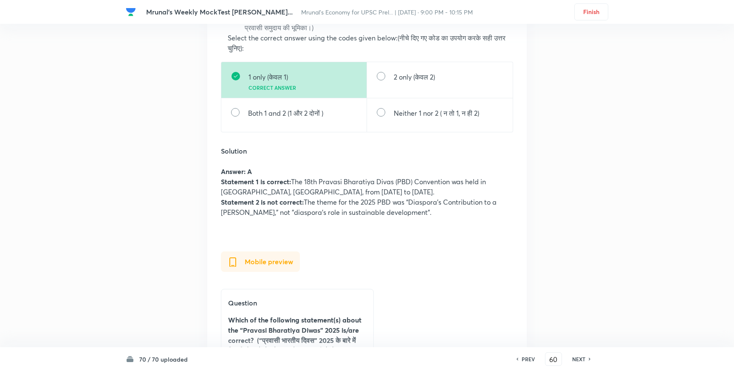
click at [580, 358] on h6 "NEXT" at bounding box center [578, 359] width 13 height 8
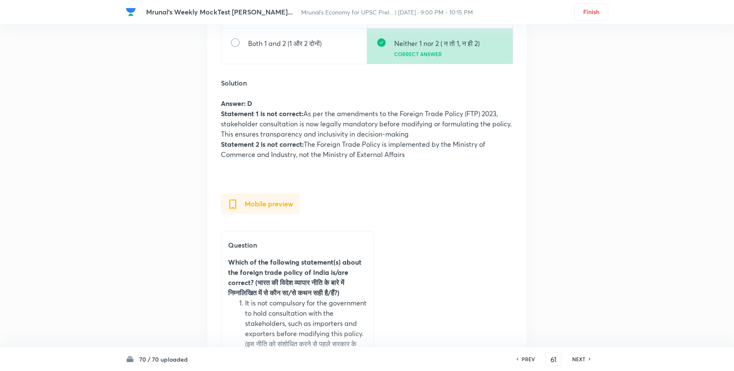
scroll to position [60928, 0]
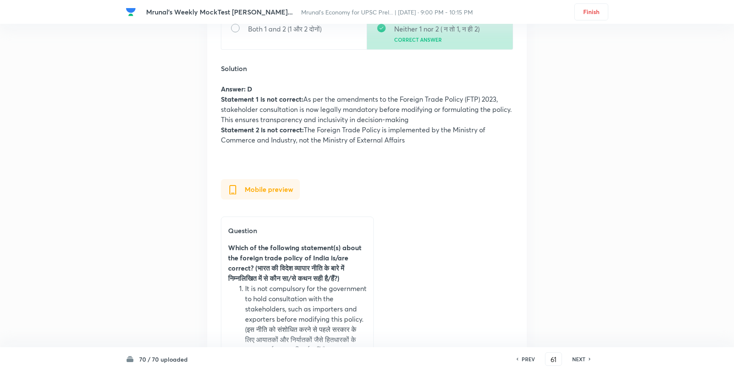
click at [576, 357] on h6 "NEXT" at bounding box center [578, 359] width 13 height 8
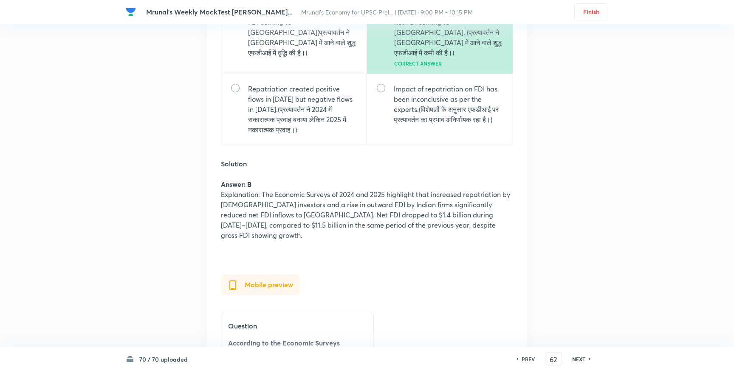
scroll to position [61940, 0]
click at [579, 359] on h6 "NEXT" at bounding box center [578, 359] width 13 height 8
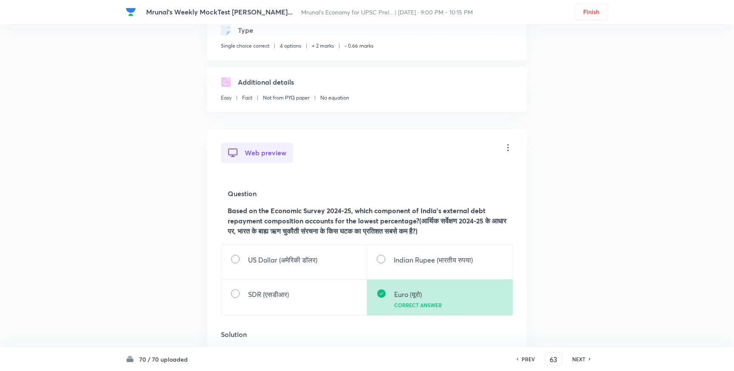
scroll to position [62807, 0]
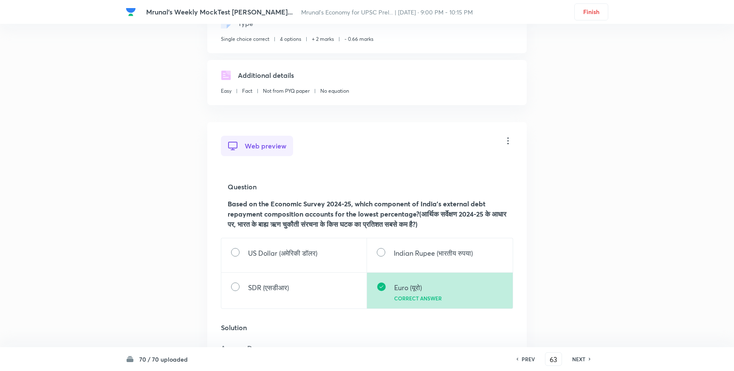
click at [574, 357] on h6 "NEXT" at bounding box center [578, 359] width 13 height 8
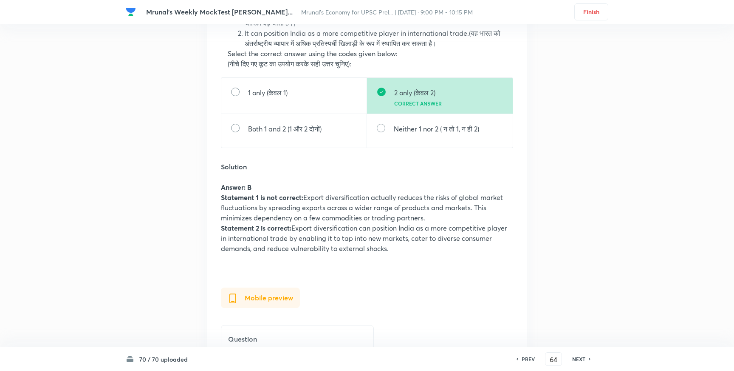
scroll to position [63886, 0]
click at [578, 357] on h6 "NEXT" at bounding box center [578, 359] width 13 height 8
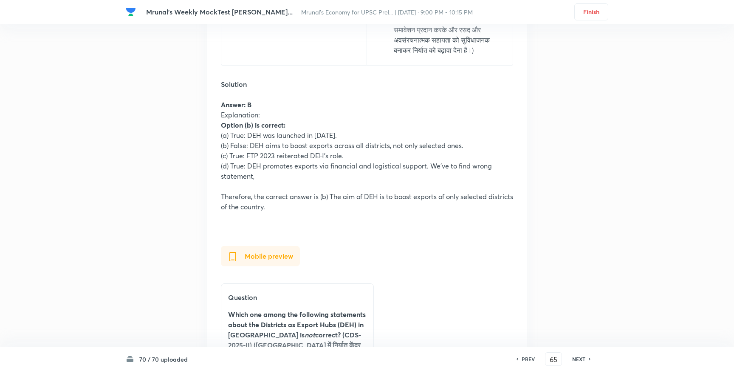
scroll to position [65116, 0]
click at [578, 359] on h6 "NEXT" at bounding box center [578, 359] width 13 height 8
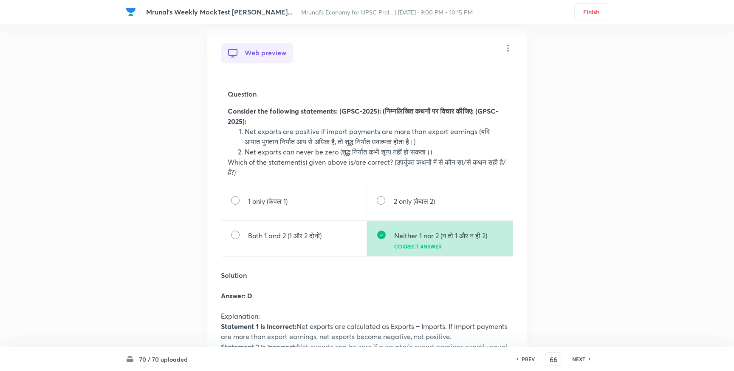
scroll to position [66144, 0]
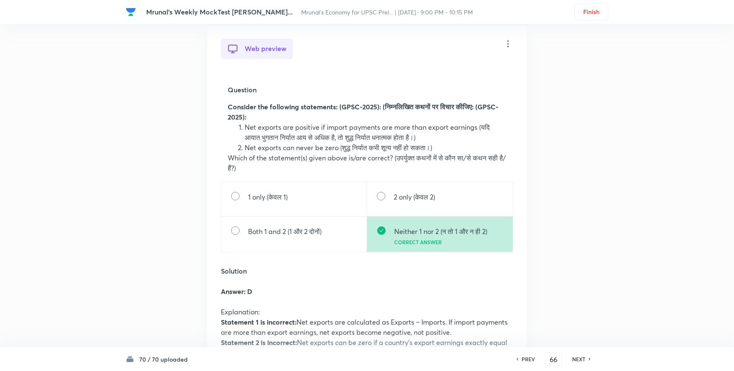
click at [579, 357] on h6 "NEXT" at bounding box center [578, 359] width 13 height 8
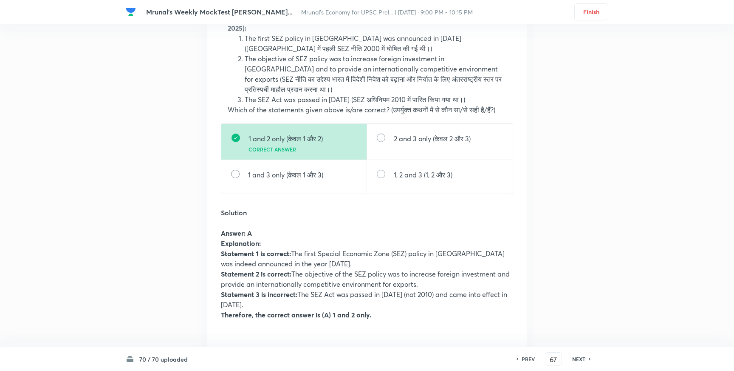
scroll to position [67279, 0]
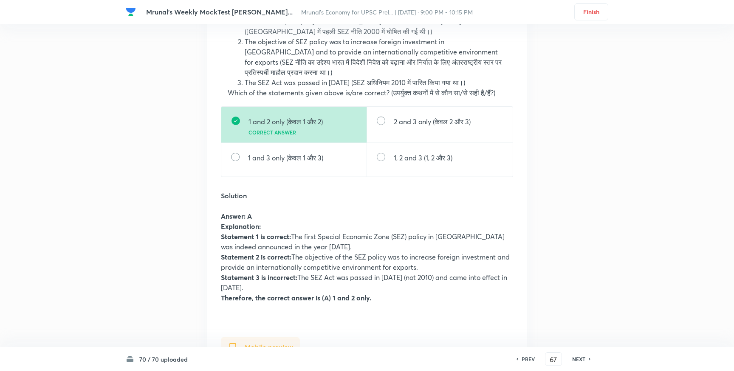
click at [577, 358] on h6 "NEXT" at bounding box center [578, 359] width 13 height 8
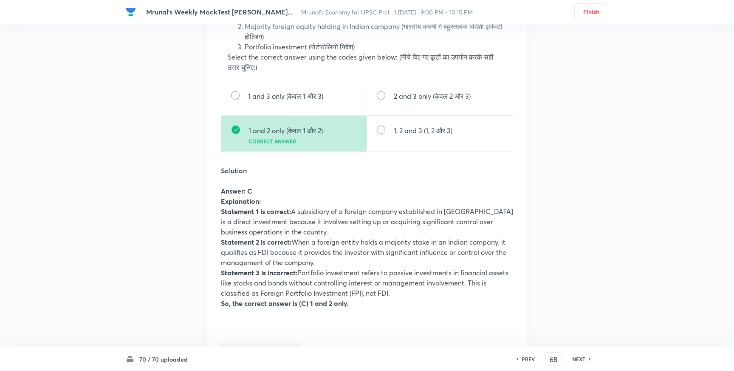
scroll to position [68483, 0]
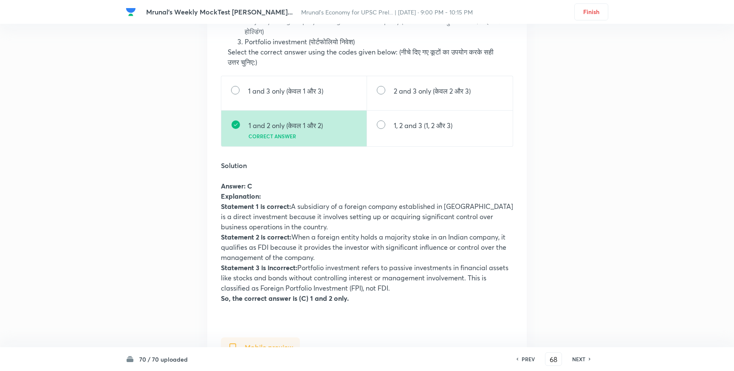
click at [577, 357] on h6 "NEXT" at bounding box center [578, 359] width 13 height 8
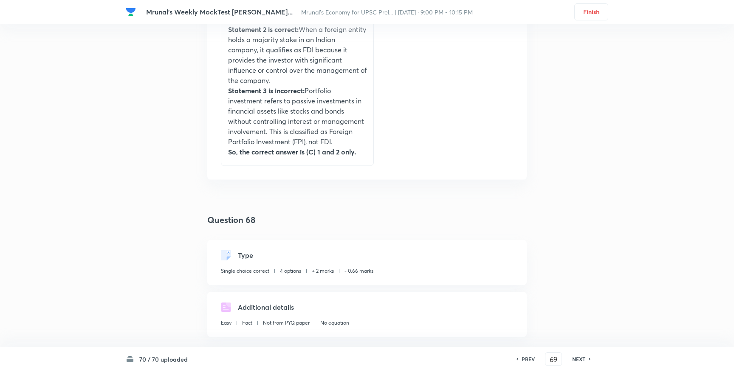
scroll to position [69256, 0]
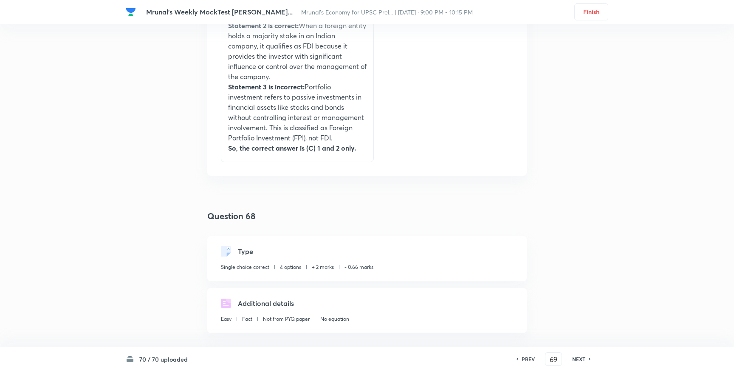
click at [579, 359] on h6 "NEXT" at bounding box center [578, 359] width 13 height 8
type input "70"
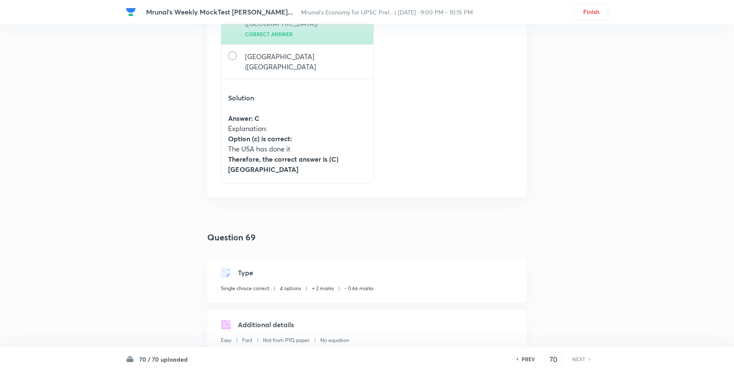
scroll to position [70097, 0]
